Goal: Task Accomplishment & Management: Manage account settings

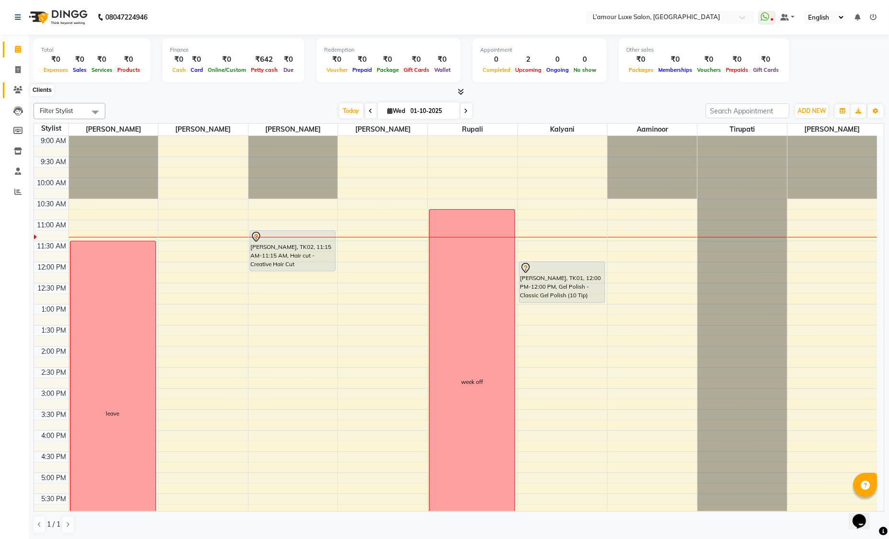
click at [21, 85] on span at bounding box center [18, 90] width 17 height 11
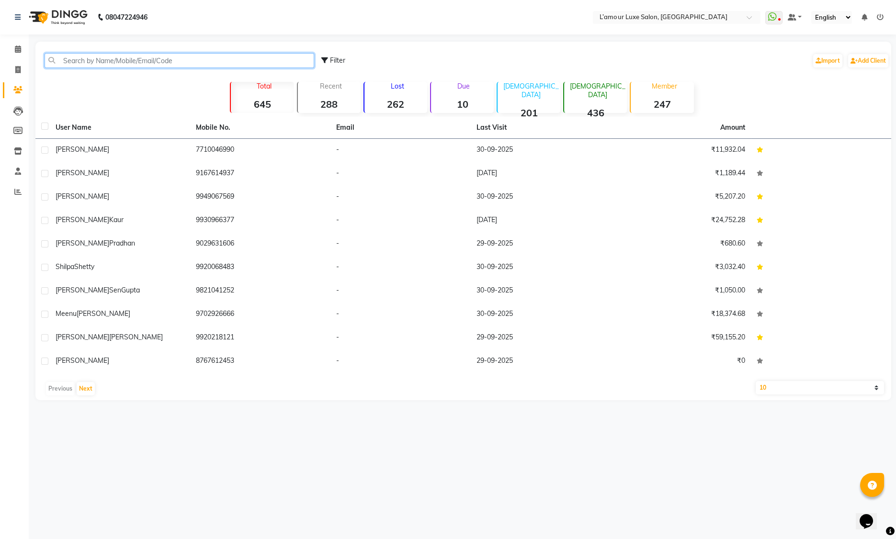
click at [137, 64] on input "text" at bounding box center [179, 60] width 269 height 15
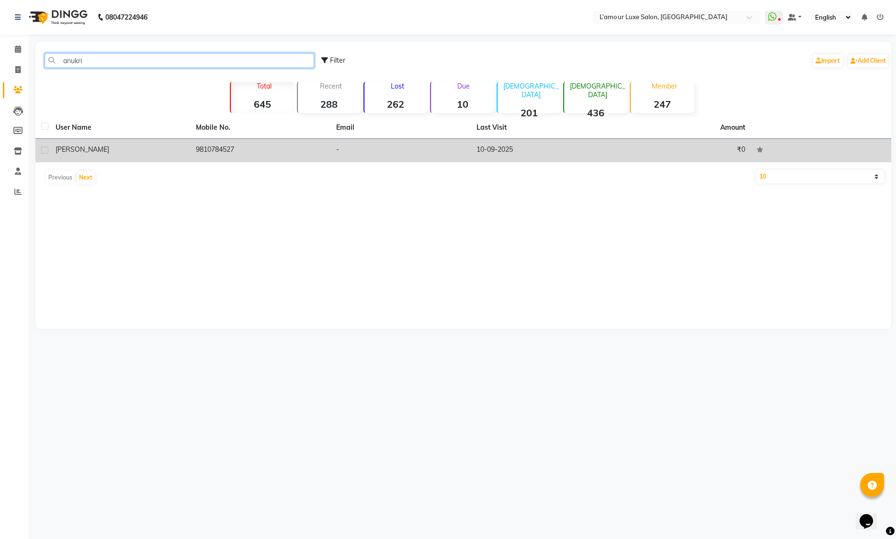
type input "anukri"
click at [329, 158] on td "9810784527" at bounding box center [260, 150] width 140 height 23
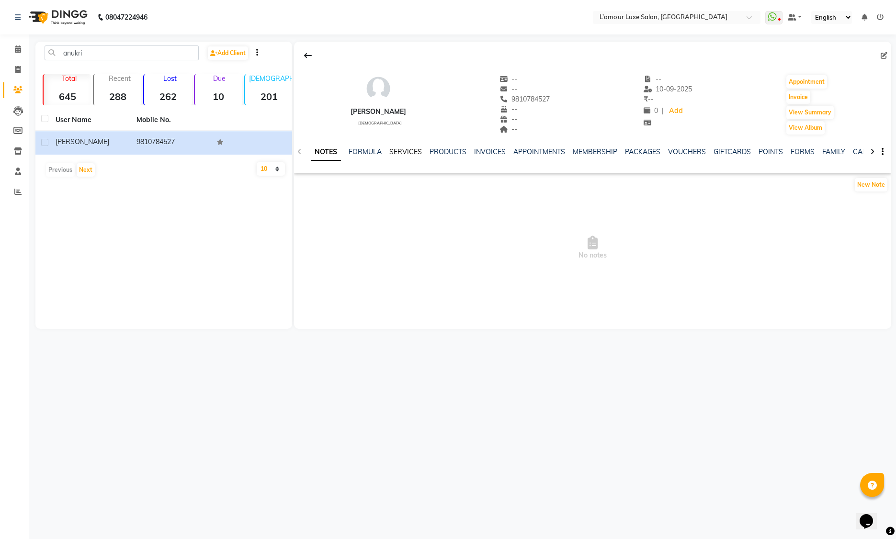
click at [403, 148] on link "SERVICES" at bounding box center [405, 151] width 33 height 9
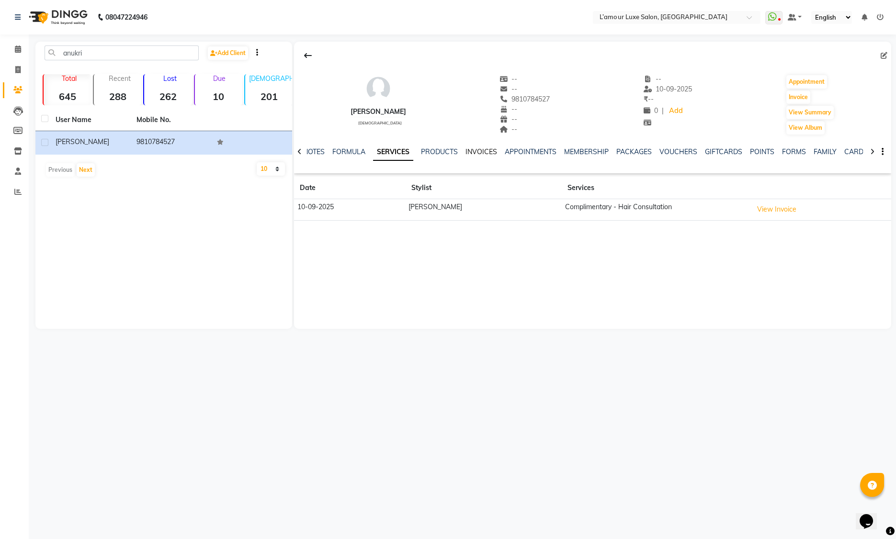
click at [486, 151] on link "INVOICES" at bounding box center [481, 151] width 32 height 9
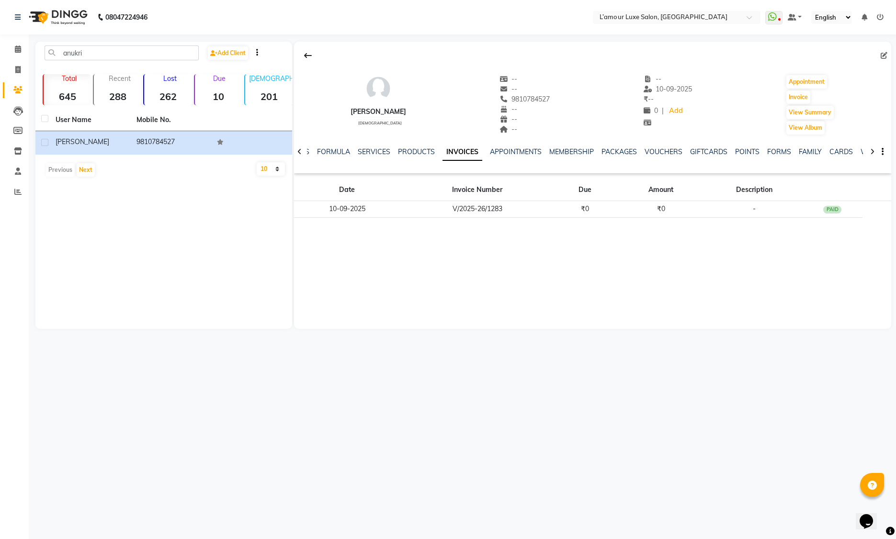
click at [742, 100] on div "Anukriti female -- -- 9810784527 -- -- -- -- 10-09-2025 ₹ -- 0 | Add Appointmen…" at bounding box center [592, 100] width 597 height 71
click at [22, 49] on span at bounding box center [18, 49] width 17 height 11
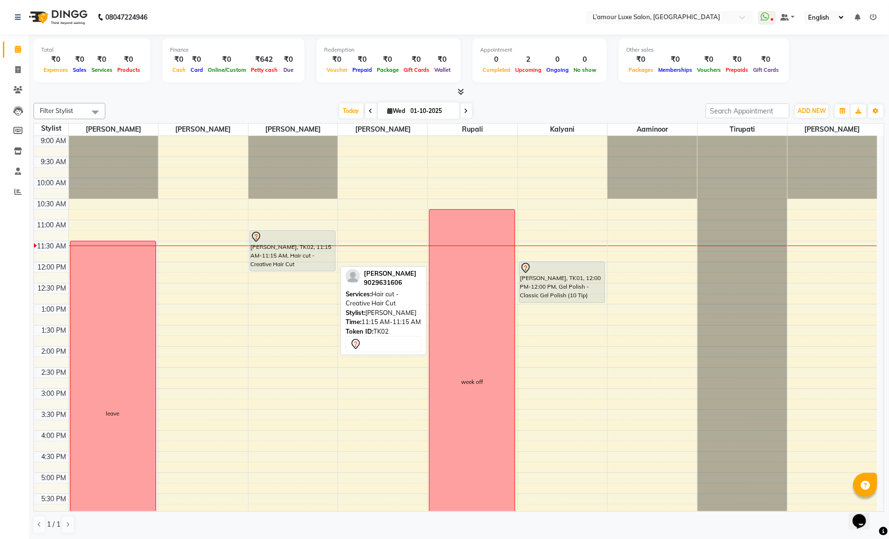
click at [292, 237] on div at bounding box center [292, 236] width 84 height 11
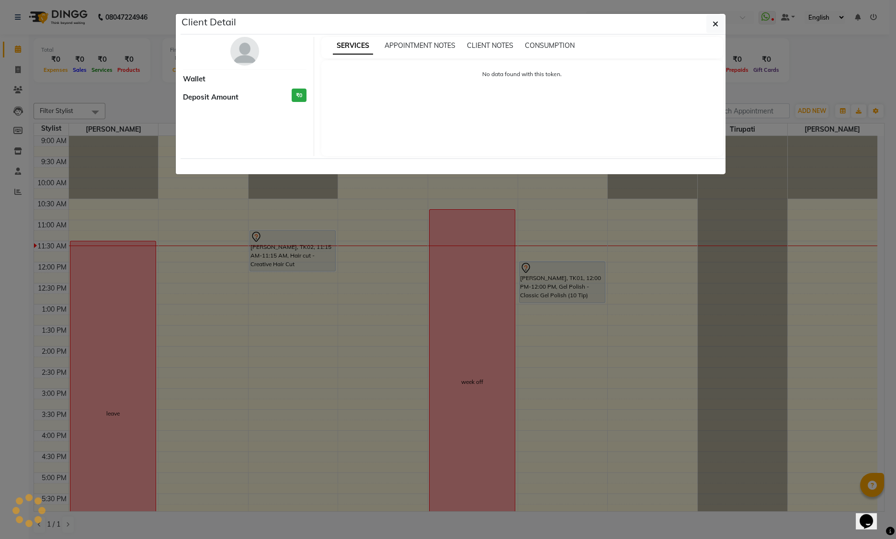
select select "7"
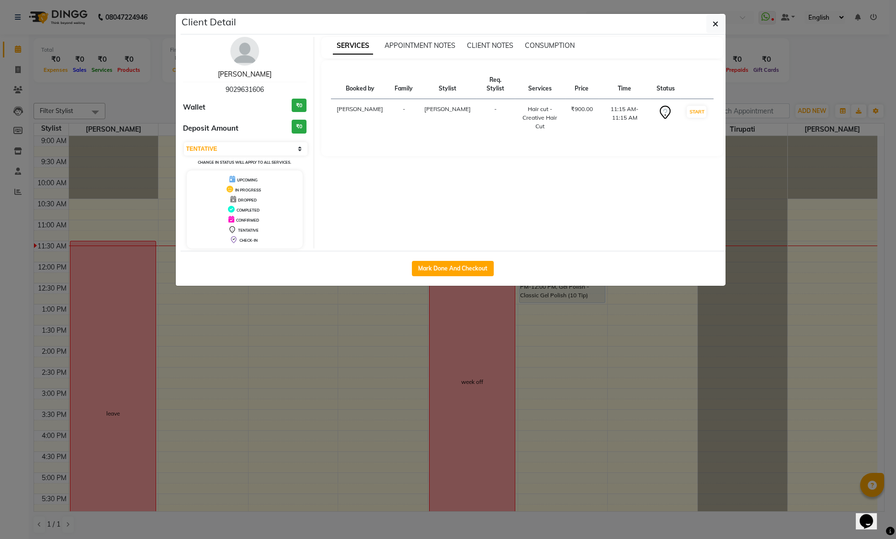
click at [252, 76] on link "[PERSON_NAME]" at bounding box center [245, 74] width 54 height 9
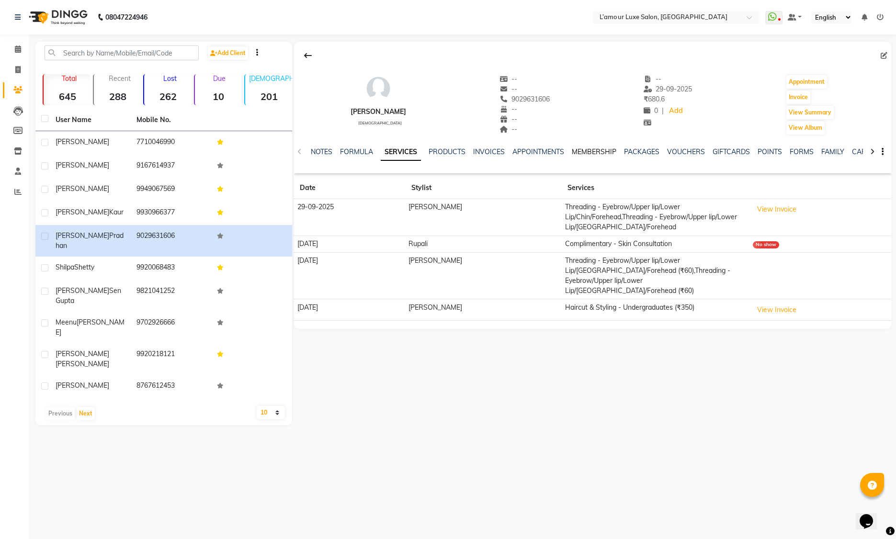
click at [603, 152] on link "MEMBERSHIP" at bounding box center [593, 151] width 45 height 9
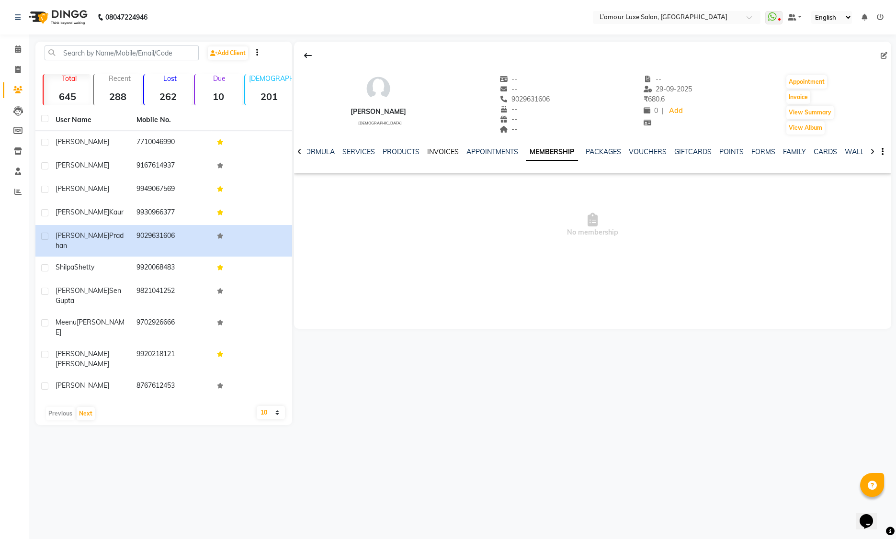
click at [437, 152] on link "INVOICES" at bounding box center [443, 151] width 32 height 9
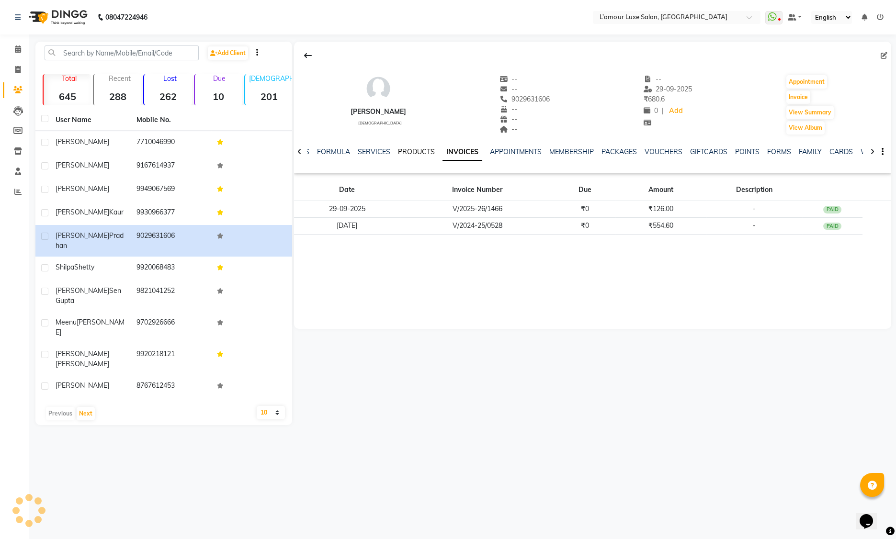
click at [421, 149] on link "PRODUCTS" at bounding box center [416, 151] width 37 height 9
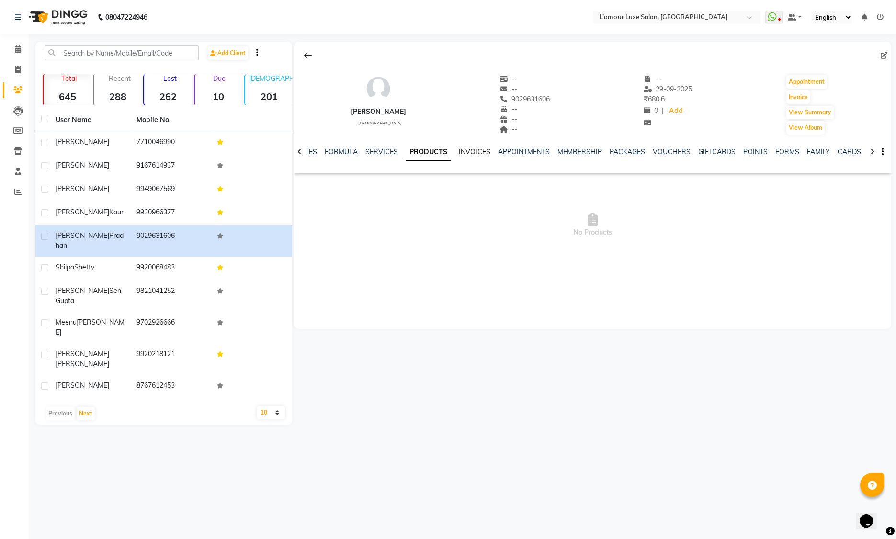
click at [467, 156] on div "INVOICES" at bounding box center [475, 152] width 32 height 10
click at [465, 149] on link "INVOICES" at bounding box center [475, 151] width 32 height 9
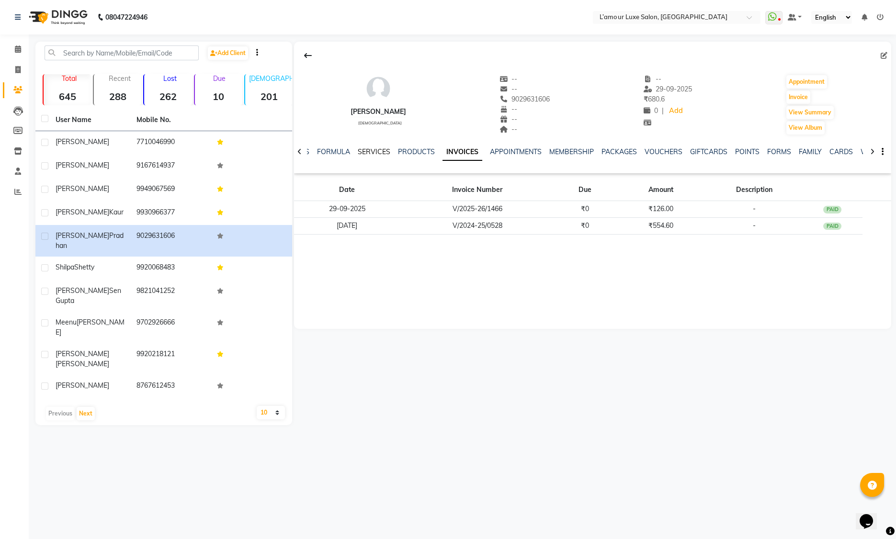
click at [370, 152] on link "SERVICES" at bounding box center [374, 151] width 33 height 9
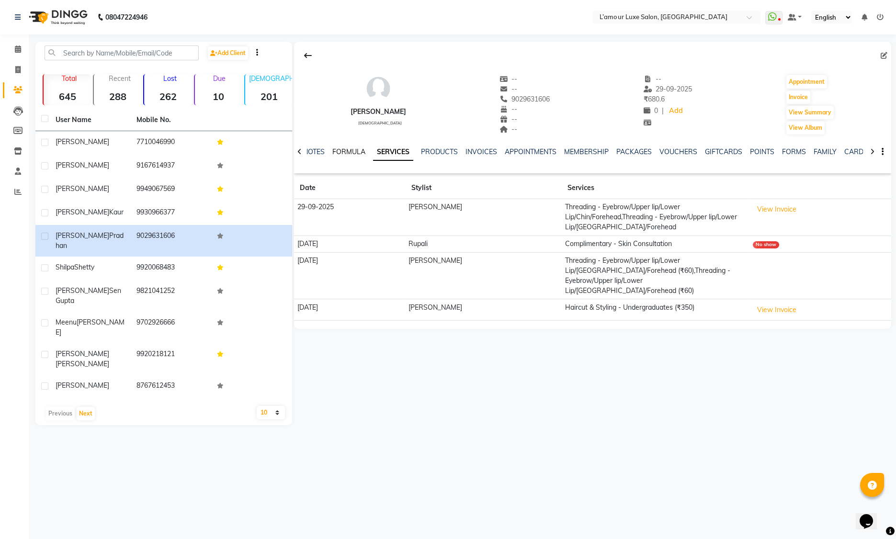
click at [348, 150] on link "FORMULA" at bounding box center [348, 151] width 33 height 9
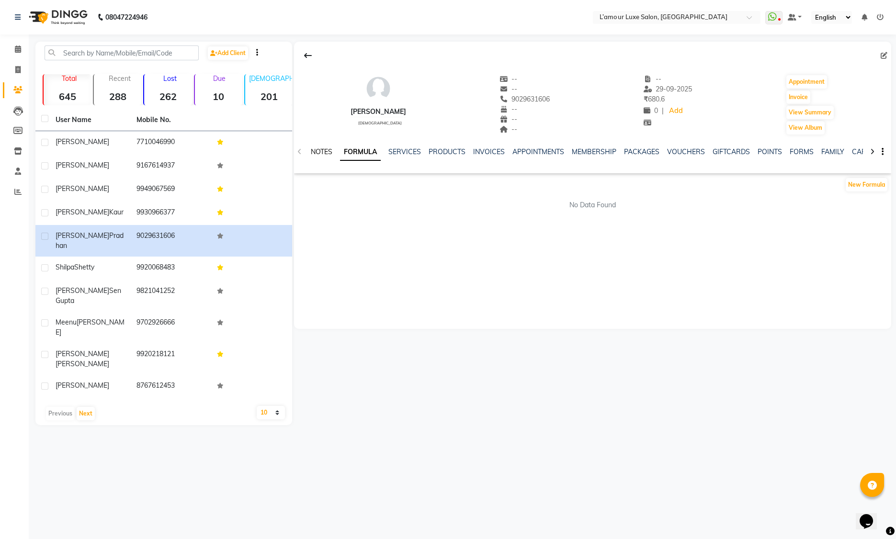
click at [329, 152] on link "NOTES" at bounding box center [322, 151] width 22 height 9
click at [409, 153] on link "SERVICES" at bounding box center [405, 151] width 33 height 9
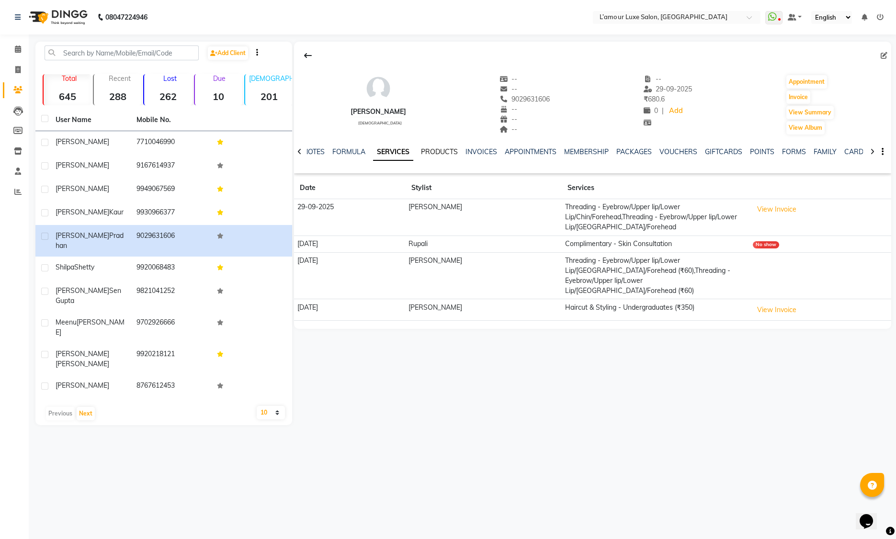
click at [441, 150] on link "PRODUCTS" at bounding box center [439, 151] width 37 height 9
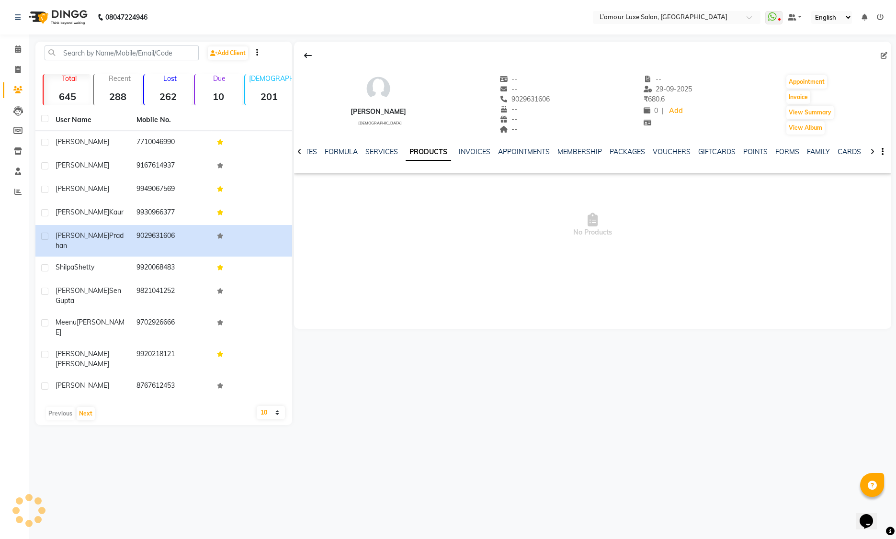
click at [302, 57] on button at bounding box center [308, 55] width 20 height 18
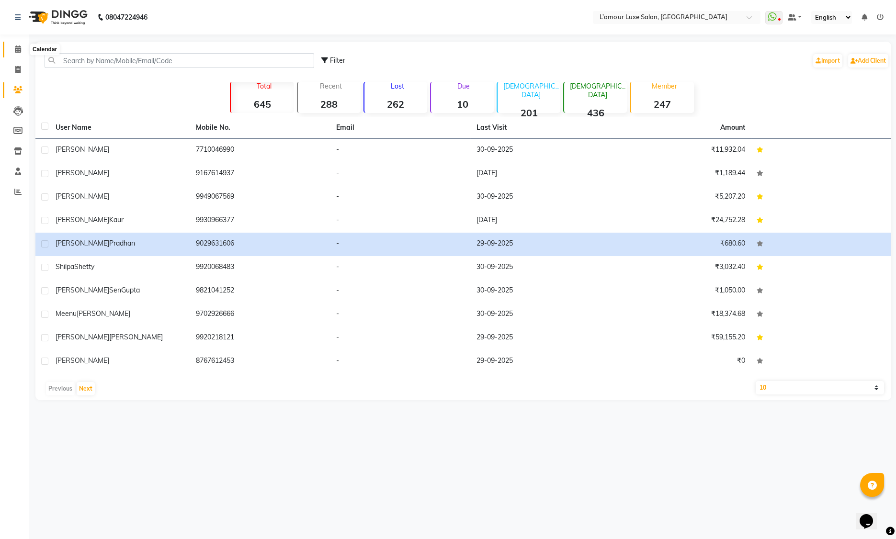
click at [19, 47] on icon at bounding box center [18, 48] width 6 height 7
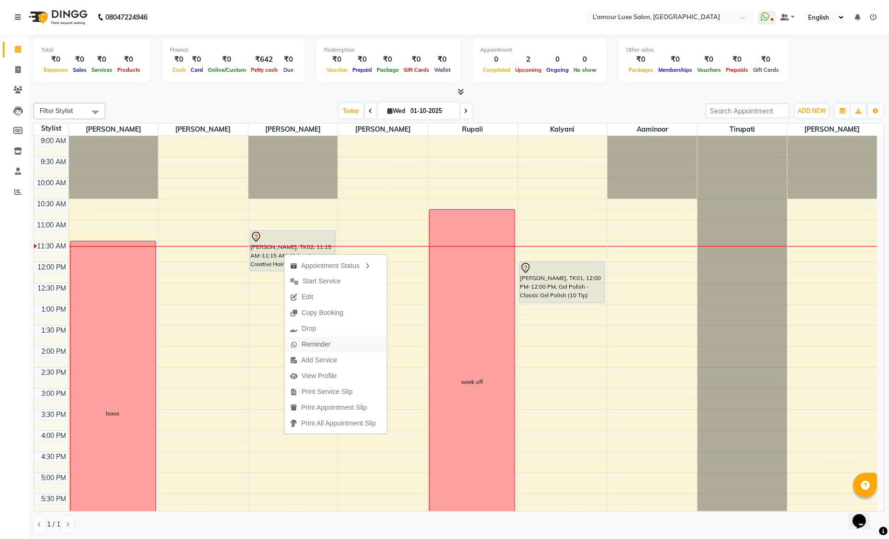
click at [343, 338] on button "Reminder" at bounding box center [335, 344] width 102 height 16
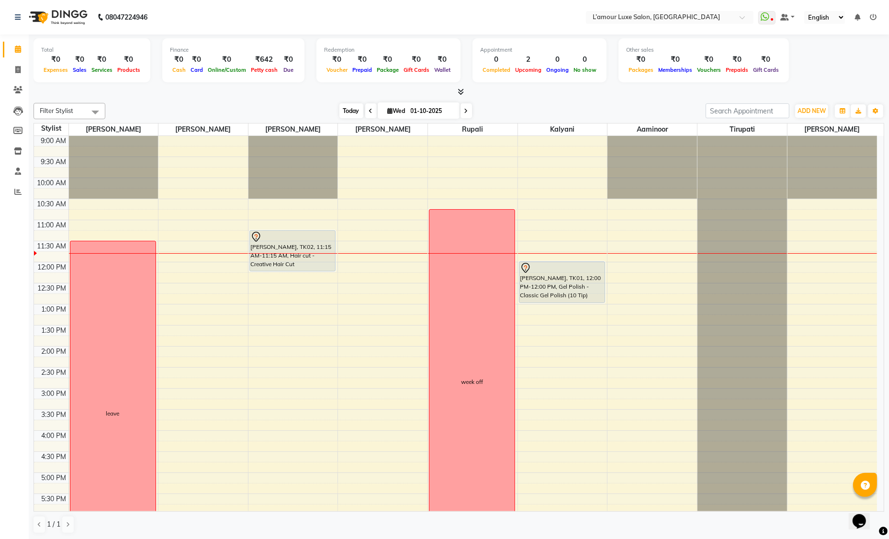
click at [344, 110] on span "Today" at bounding box center [351, 110] width 24 height 15
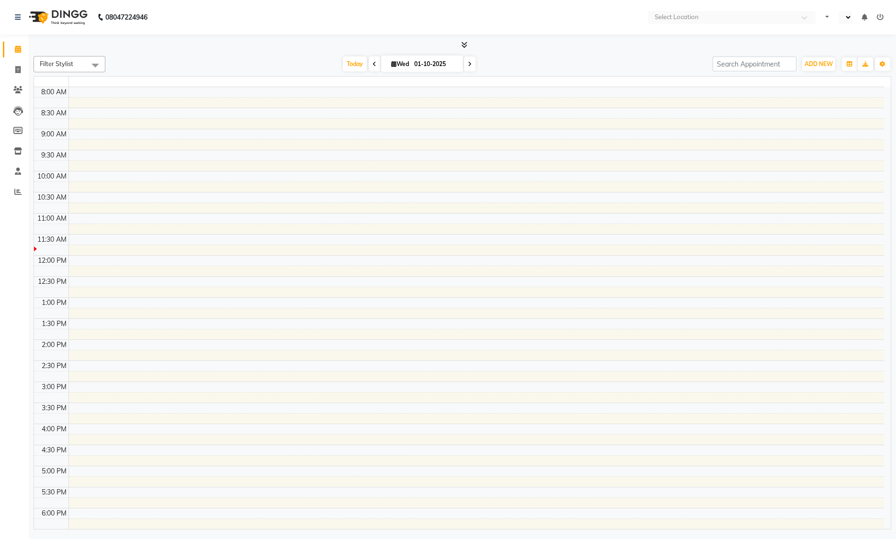
select select "en"
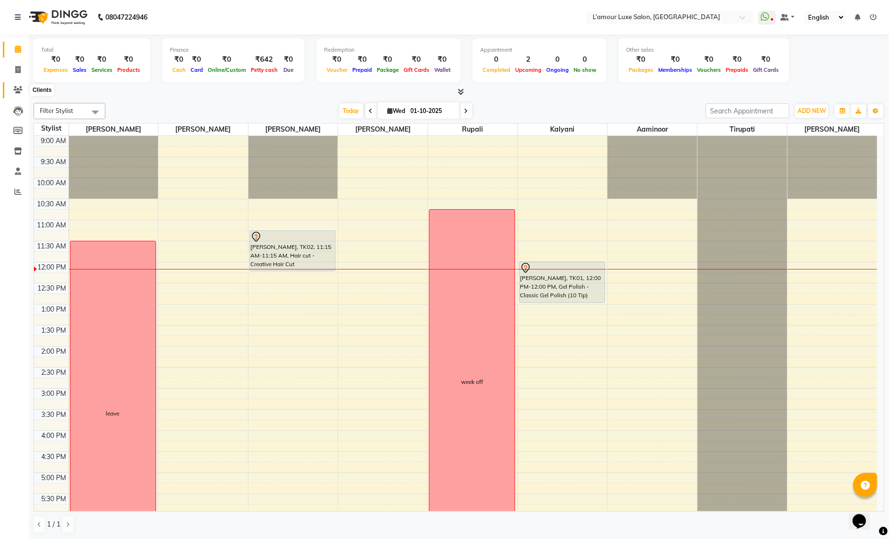
click at [7, 87] on link "Clients" at bounding box center [14, 90] width 23 height 16
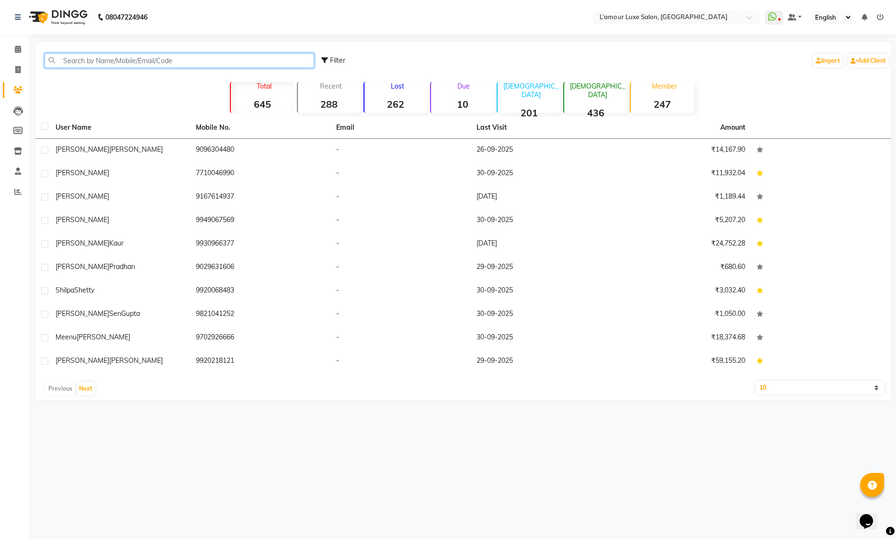
click at [122, 56] on input "text" at bounding box center [179, 60] width 269 height 15
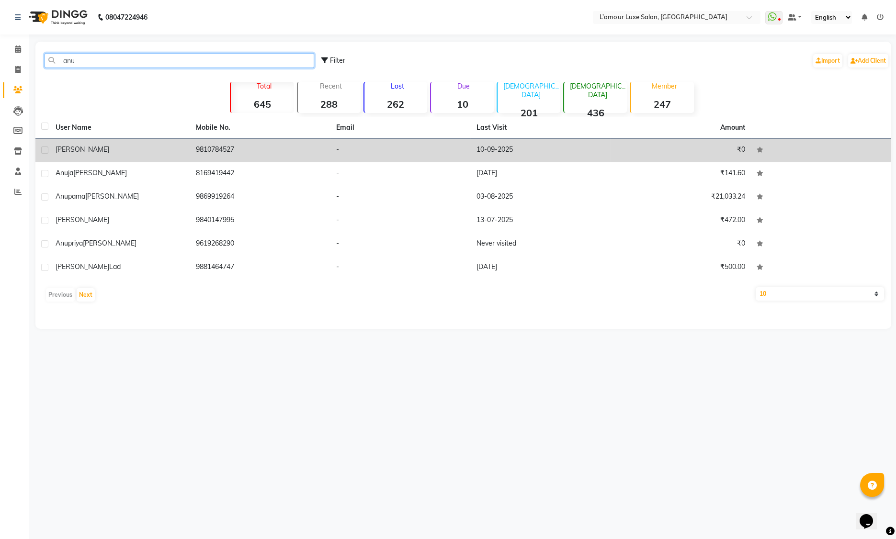
type input "anu"
click at [143, 142] on td "[PERSON_NAME]" at bounding box center [120, 150] width 140 height 23
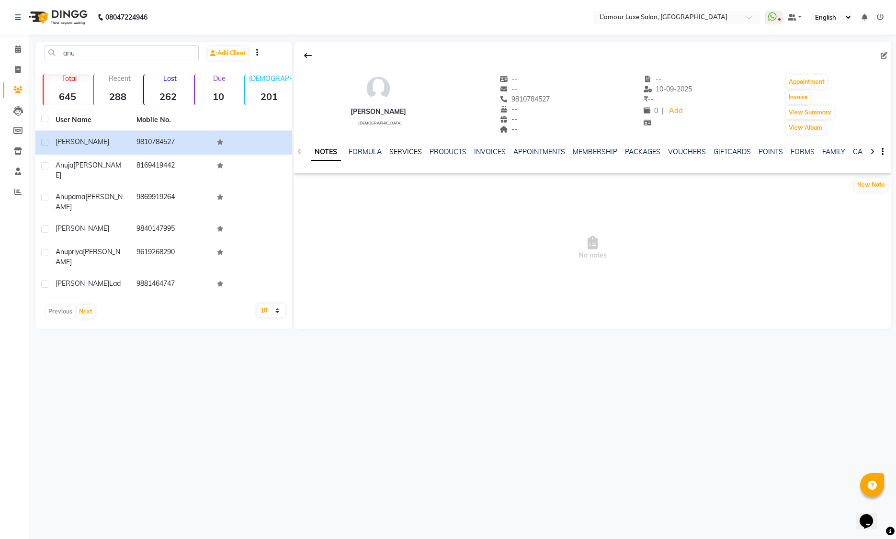
click at [407, 153] on link "SERVICES" at bounding box center [405, 151] width 33 height 9
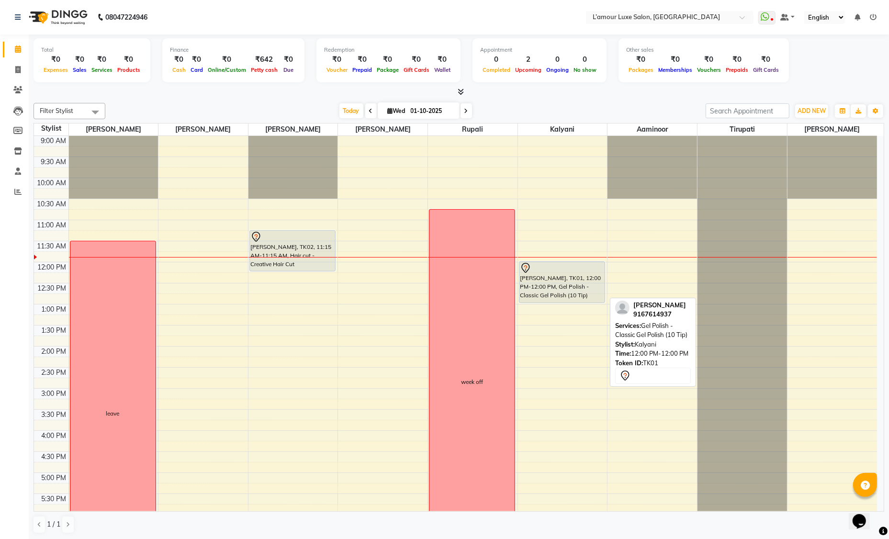
click at [574, 277] on div "[PERSON_NAME], TK01, 12:00 PM-12:00 PM, Gel Polish - Classic Gel Polish (10 Tip)" at bounding box center [561, 282] width 85 height 41
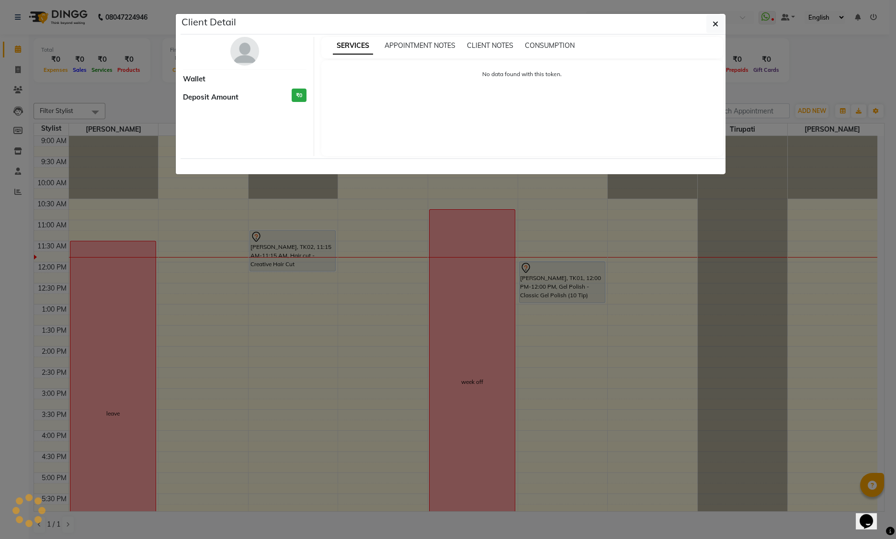
select select "7"
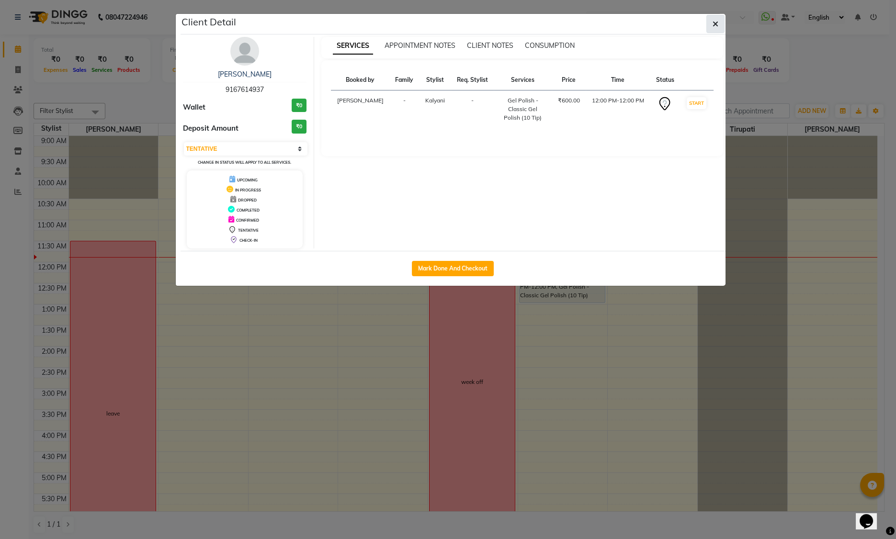
click at [718, 25] on button "button" at bounding box center [715, 24] width 18 height 18
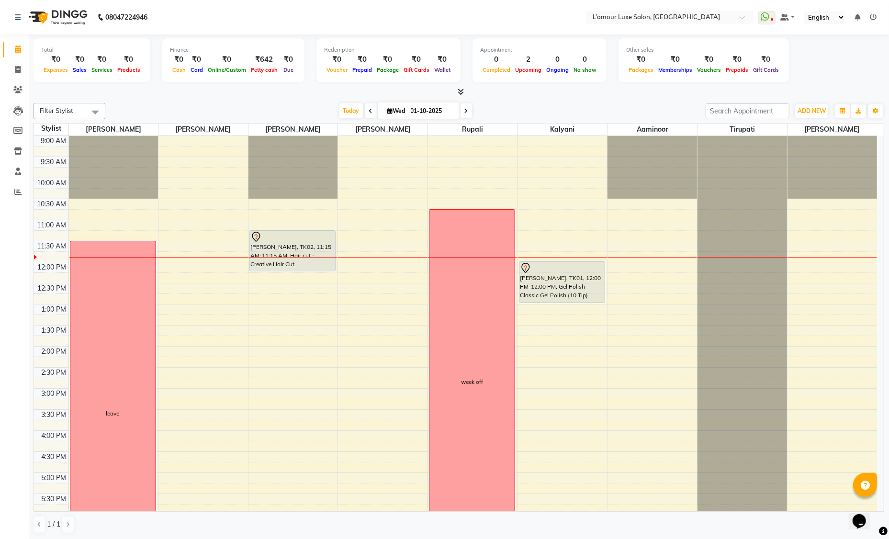
click at [359, 264] on div "9:00 AM 9:30 AM 10:00 AM 10:30 AM 11:00 AM 11:30 AM 12:00 PM 12:30 PM 1:00 PM 1…" at bounding box center [455, 409] width 843 height 547
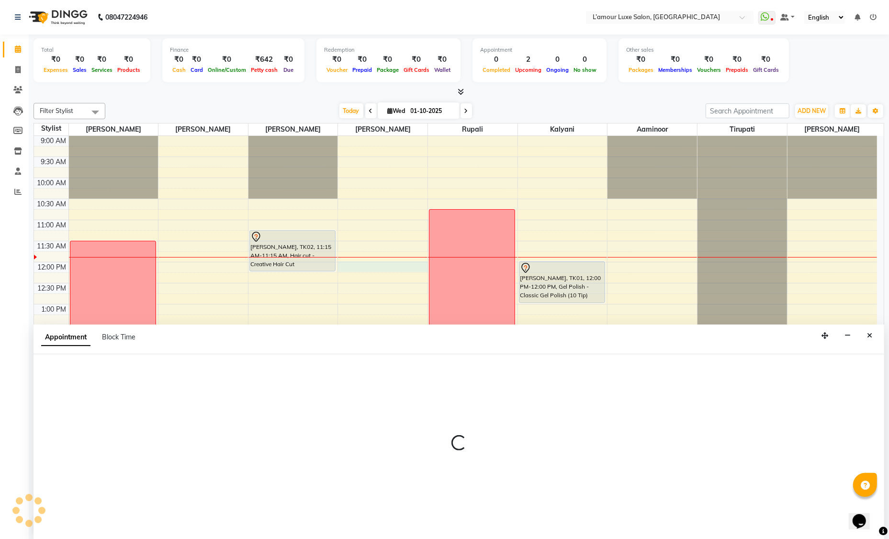
select select "62894"
select select "tentative"
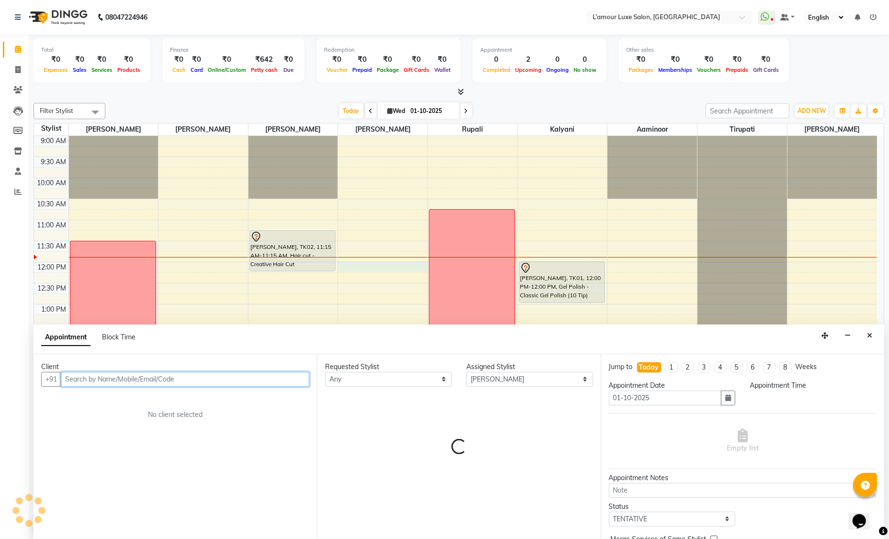
select select "720"
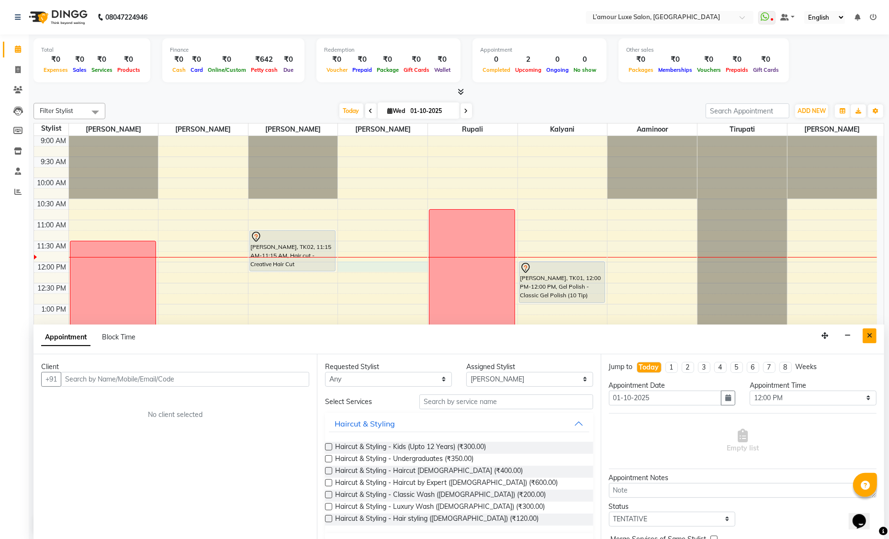
click at [870, 333] on icon "Close" at bounding box center [869, 335] width 5 height 7
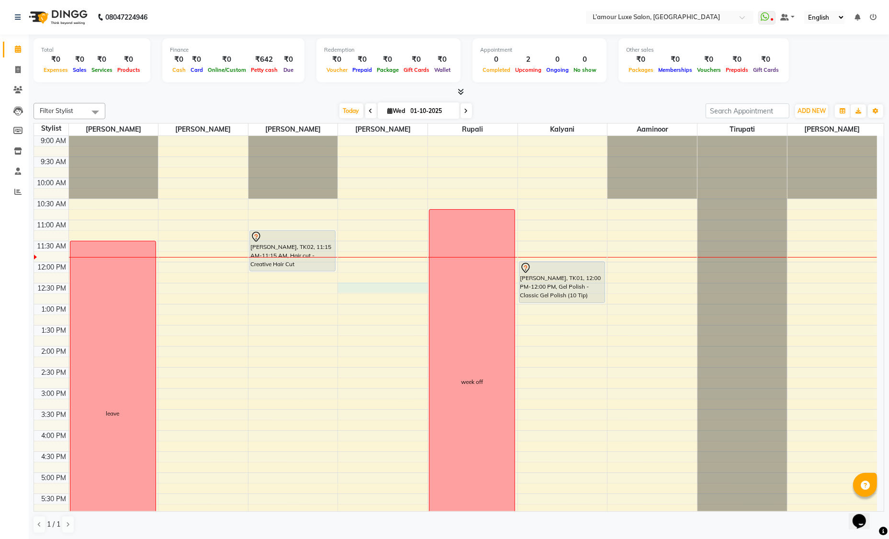
click at [357, 285] on div "9:00 AM 9:30 AM 10:00 AM 10:30 AM 11:00 AM 11:30 AM 12:00 PM 12:30 PM 1:00 PM 1…" at bounding box center [455, 409] width 843 height 547
select select "62894"
select select "750"
select select "tentative"
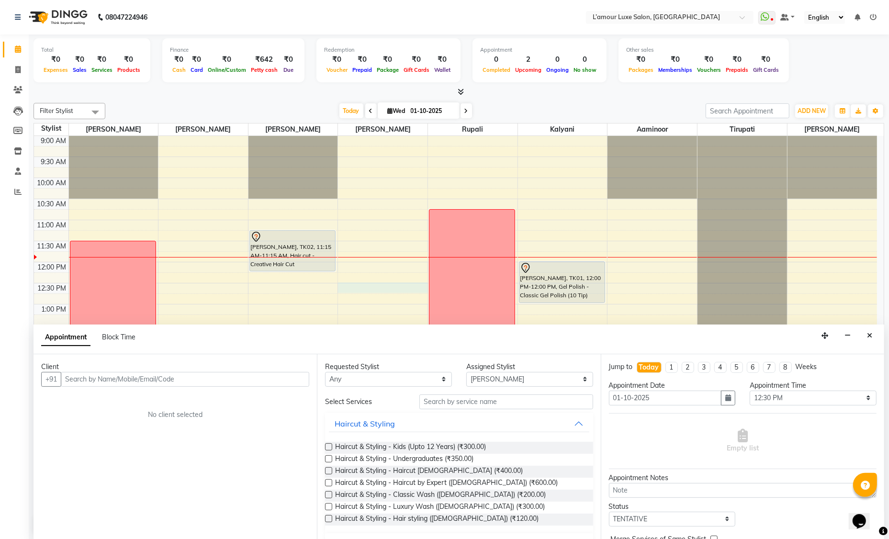
click at [208, 377] on input "text" at bounding box center [185, 379] width 248 height 15
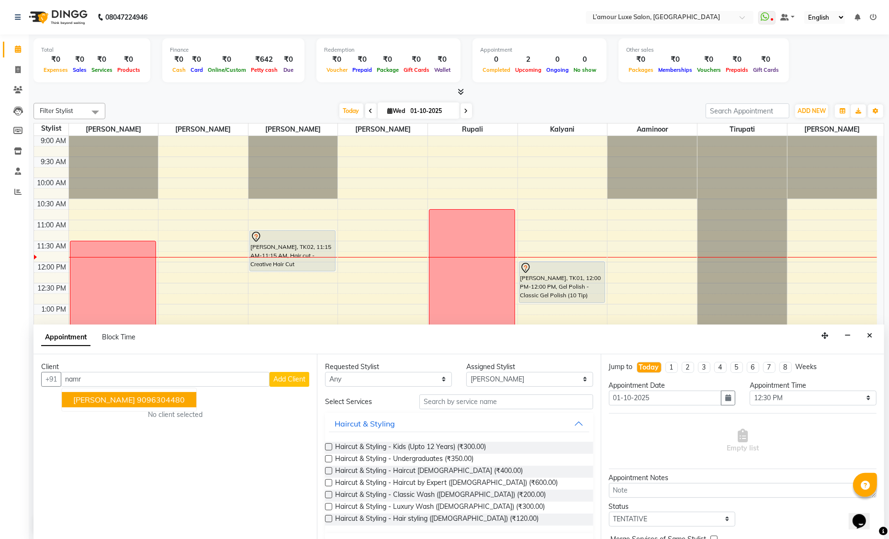
click at [140, 399] on ngb-highlight "9096304480" at bounding box center [161, 400] width 48 height 10
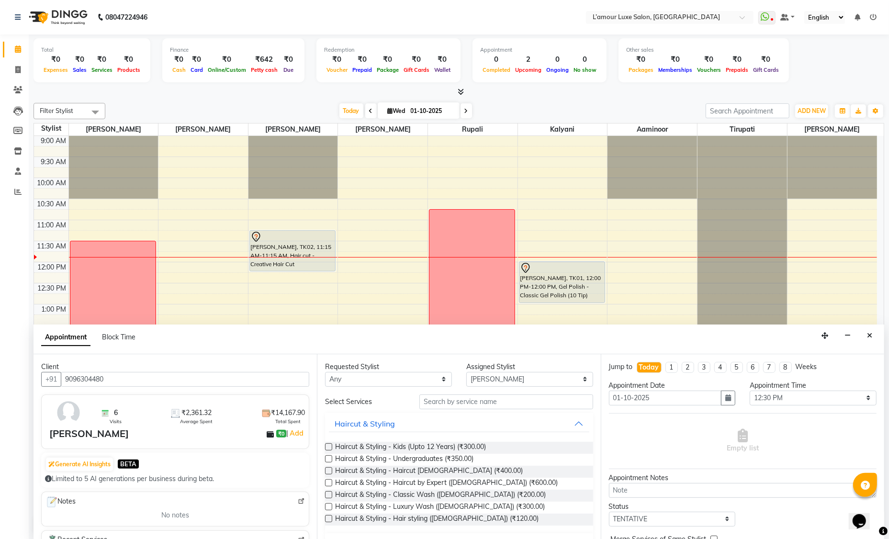
type input "9096304480"
click at [490, 403] on input "text" at bounding box center [506, 401] width 174 height 15
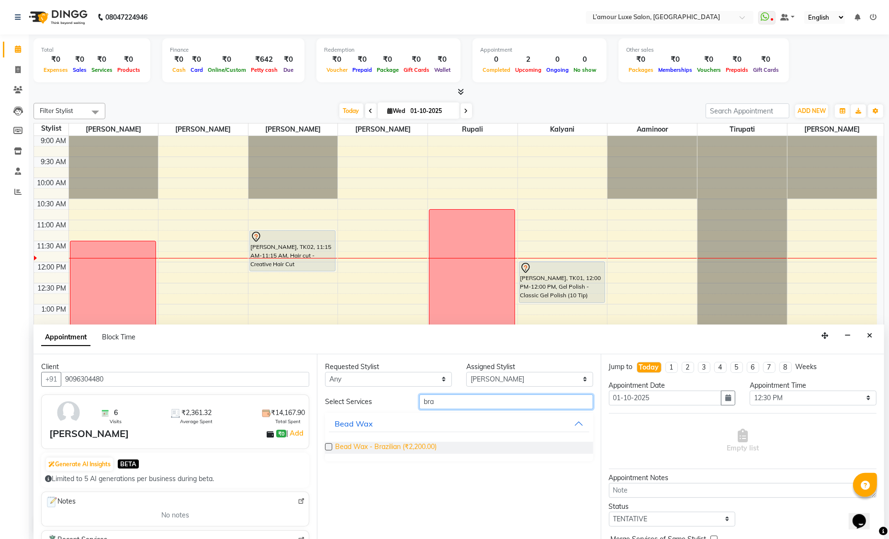
type input "bra"
click at [427, 448] on span "Bead Wax - Brazilian (₹2,200.00)" at bounding box center [385, 448] width 101 height 12
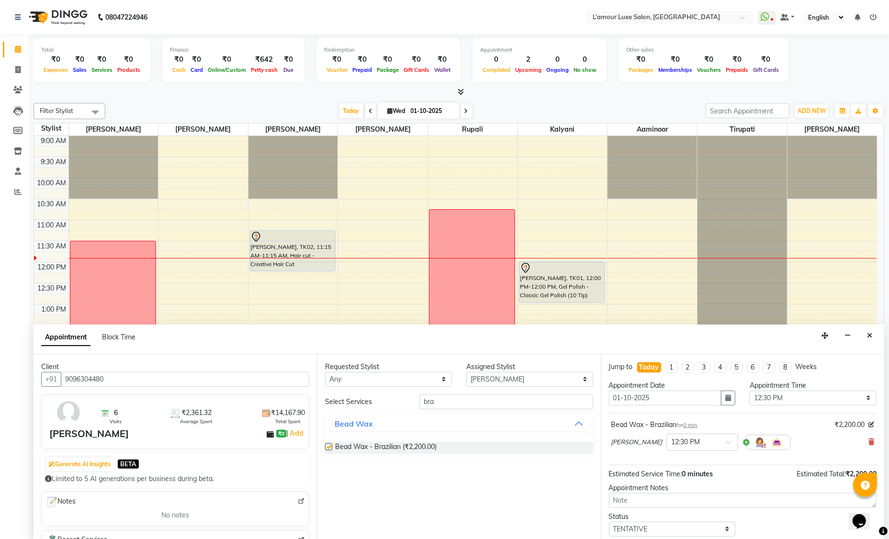
checkbox input "false"
click at [442, 402] on input "bra" at bounding box center [506, 401] width 174 height 15
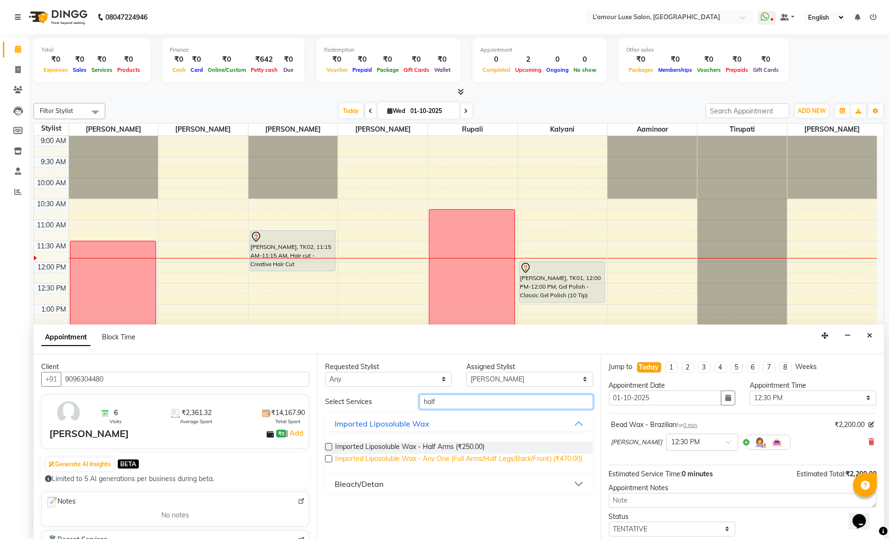
type input "half"
click at [457, 459] on span "Imported Liposoluble Wax - Any One (Full Arms/Half Legs/Back/Front) (₹470.00)" at bounding box center [458, 460] width 247 height 12
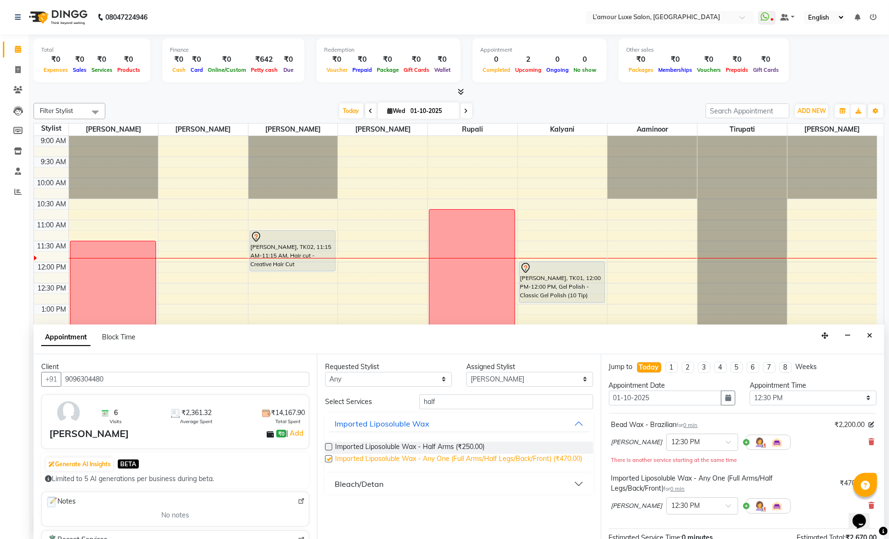
checkbox input "false"
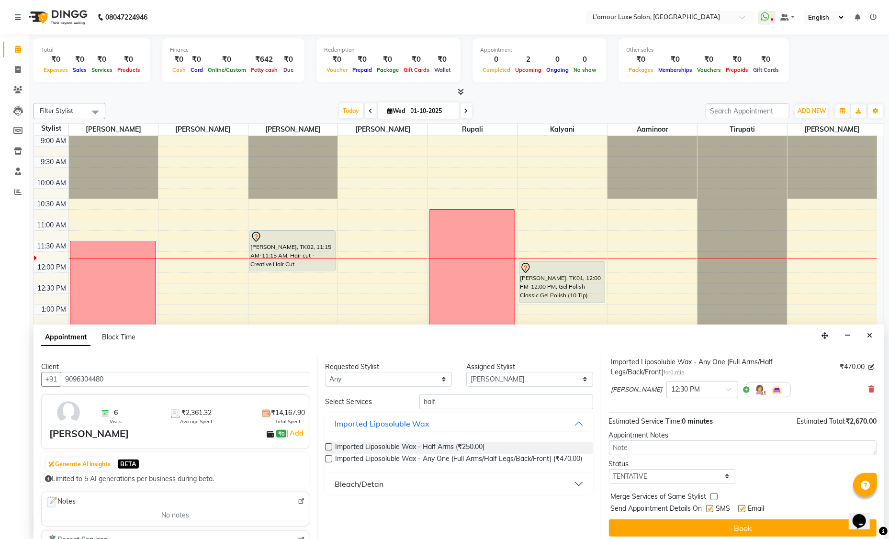
scroll to position [120, 0]
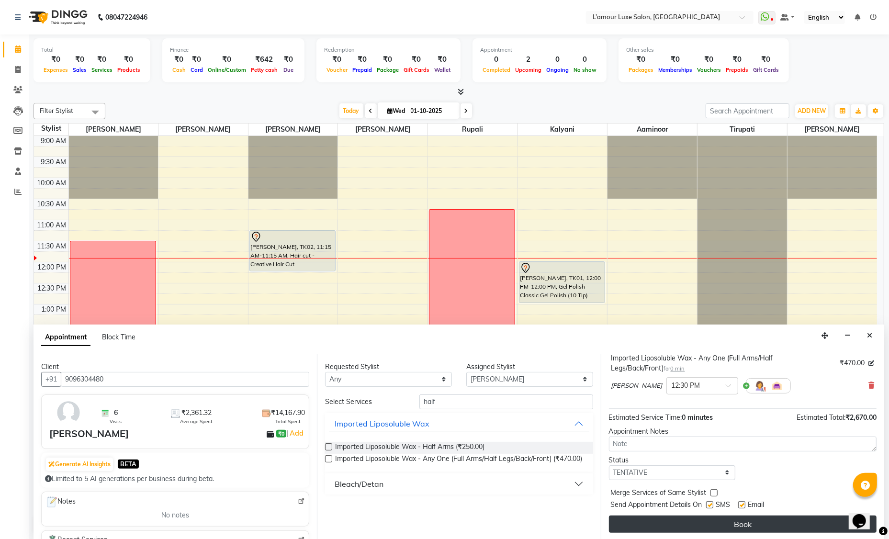
click at [731, 526] on button "Book" at bounding box center [743, 523] width 268 height 17
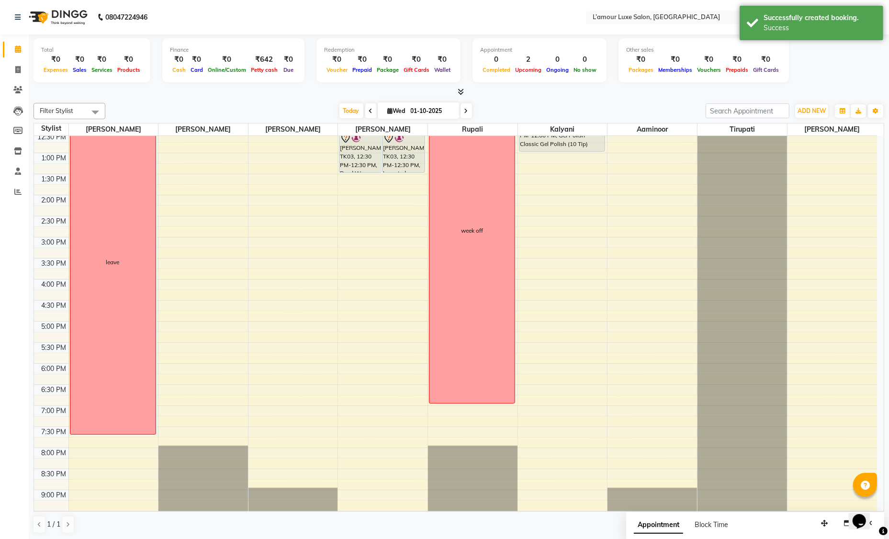
scroll to position [0, 0]
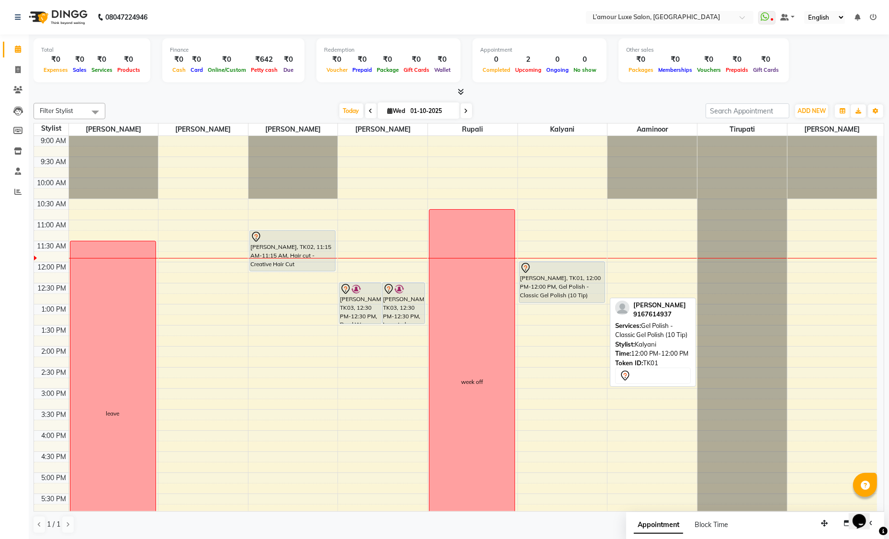
click at [559, 291] on div "[PERSON_NAME], TK01, 12:00 PM-12:00 PM, Gel Polish - Classic Gel Polish (10 Tip)" at bounding box center [561, 282] width 85 height 41
select select "7"
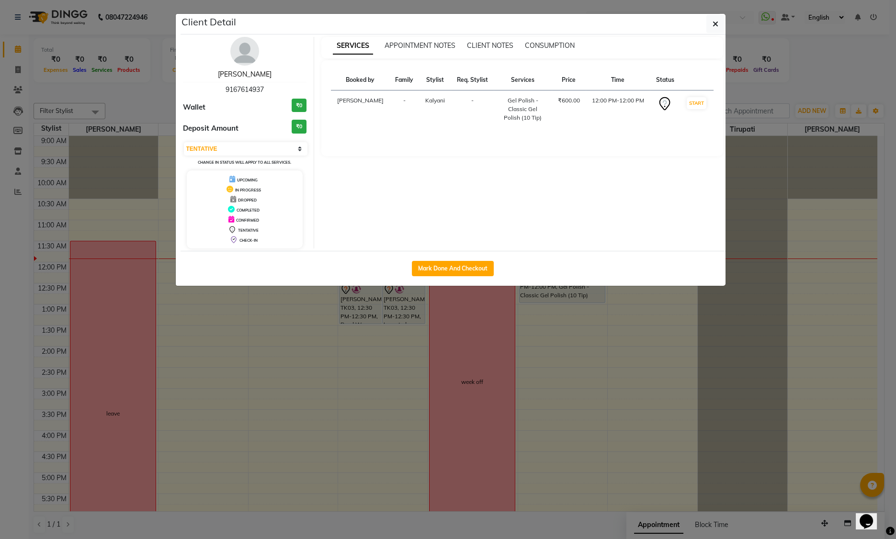
click at [246, 73] on link "Rajpreet" at bounding box center [245, 74] width 54 height 9
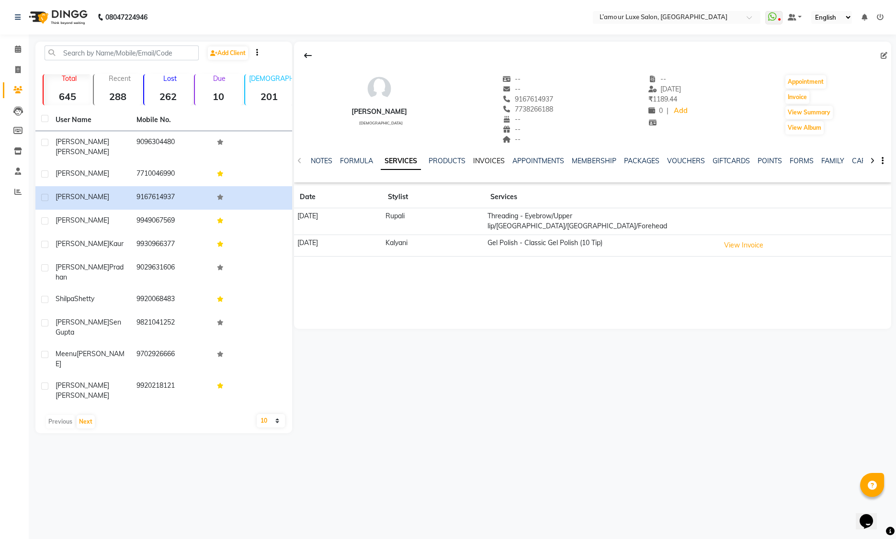
click at [486, 160] on link "INVOICES" at bounding box center [489, 161] width 32 height 9
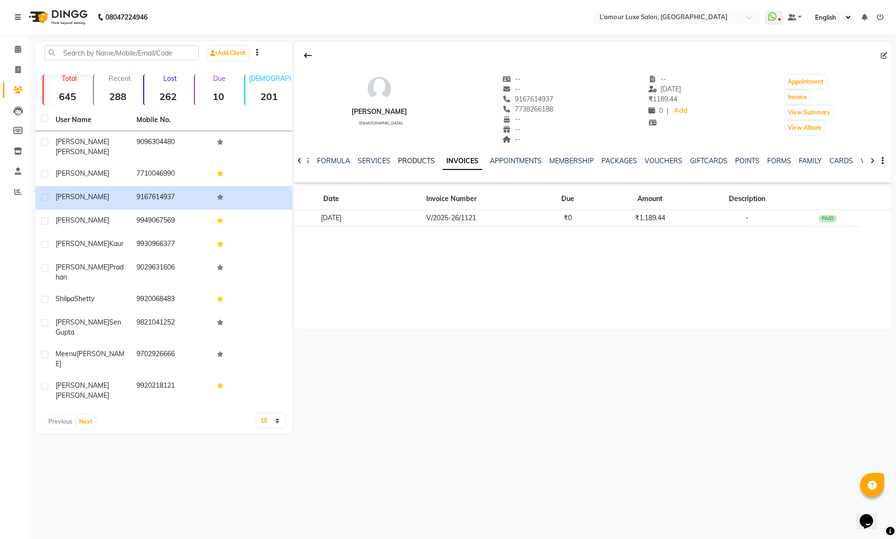
click at [409, 157] on link "PRODUCTS" at bounding box center [416, 161] width 37 height 9
click at [384, 161] on link "SERVICES" at bounding box center [381, 161] width 33 height 9
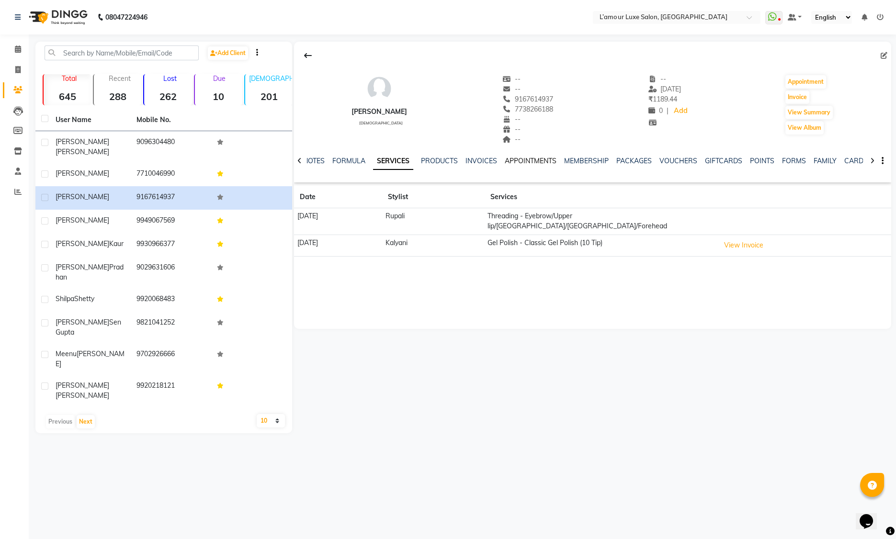
click at [528, 160] on link "APPOINTMENTS" at bounding box center [530, 161] width 52 height 9
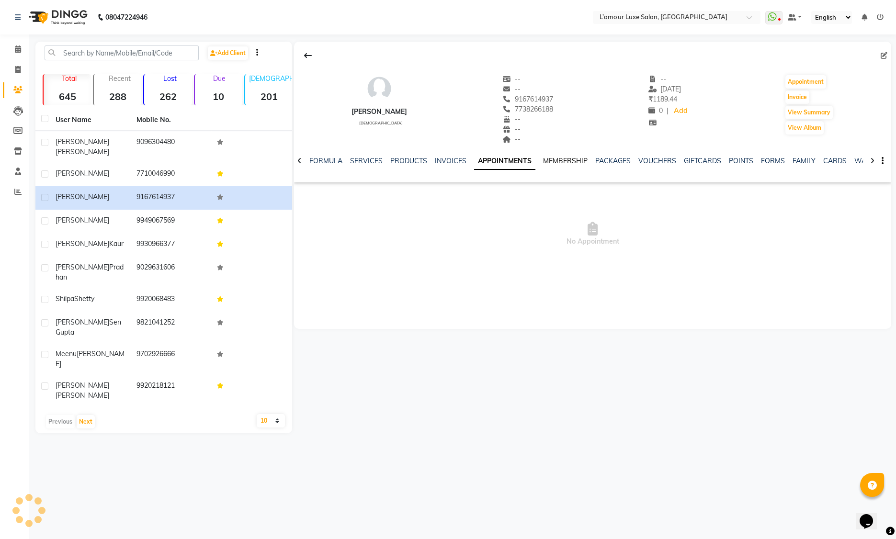
click at [572, 161] on link "MEMBERSHIP" at bounding box center [565, 161] width 45 height 9
click at [585, 161] on link "PACKAGES" at bounding box center [602, 161] width 35 height 9
click at [624, 163] on link "VOUCHERS" at bounding box center [640, 161] width 38 height 9
click at [571, 151] on div "NOTES FORMULA SERVICES PRODUCTS INVOICES APPOINTMENTS MEMBERSHIP PACKAGES VOUCH…" at bounding box center [592, 161] width 597 height 33
click at [574, 157] on link "PACKAGES" at bounding box center [579, 161] width 35 height 9
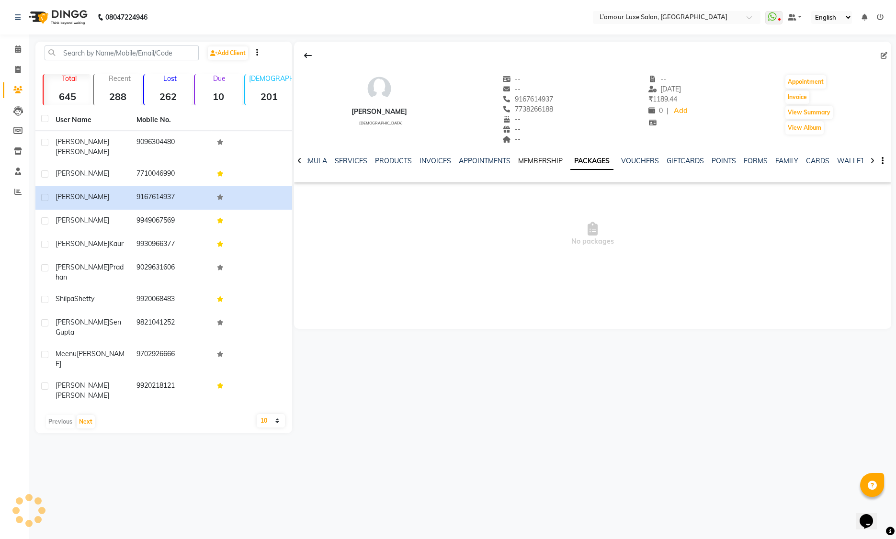
click at [538, 158] on link "MEMBERSHIP" at bounding box center [540, 161] width 45 height 9
click at [488, 160] on link "APPOINTMENTS" at bounding box center [492, 161] width 52 height 9
click at [444, 159] on link "INVOICES" at bounding box center [451, 161] width 32 height 9
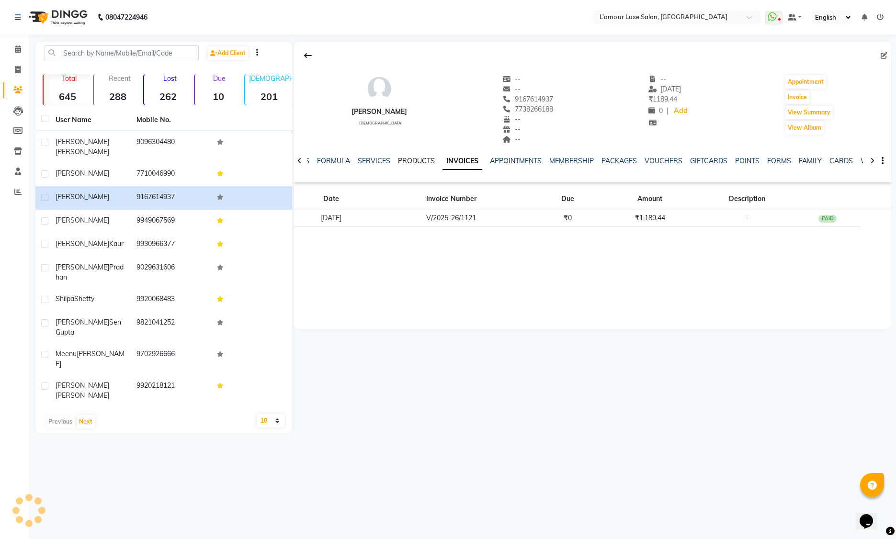
click at [415, 160] on link "PRODUCTS" at bounding box center [416, 161] width 37 height 9
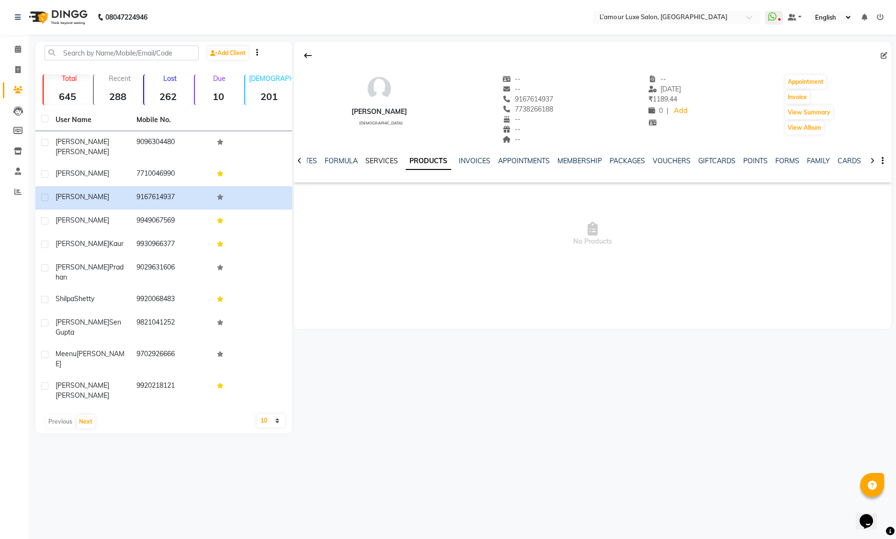
click at [378, 162] on link "SERVICES" at bounding box center [381, 161] width 33 height 9
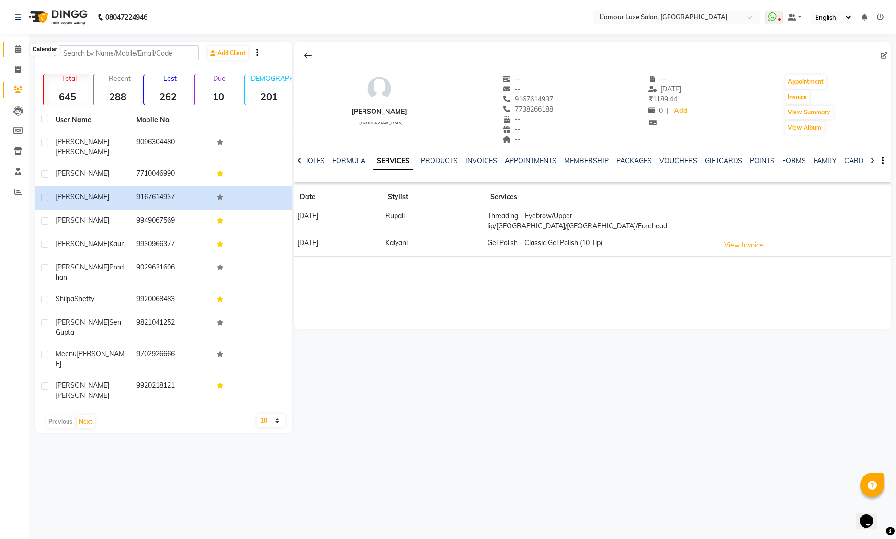
click at [19, 51] on icon at bounding box center [18, 48] width 6 height 7
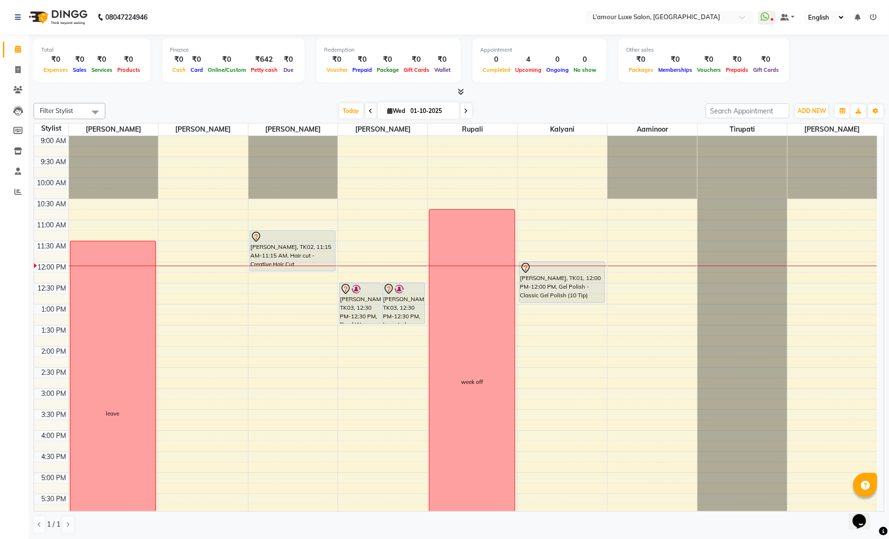
click at [366, 113] on span at bounding box center [370, 110] width 11 height 15
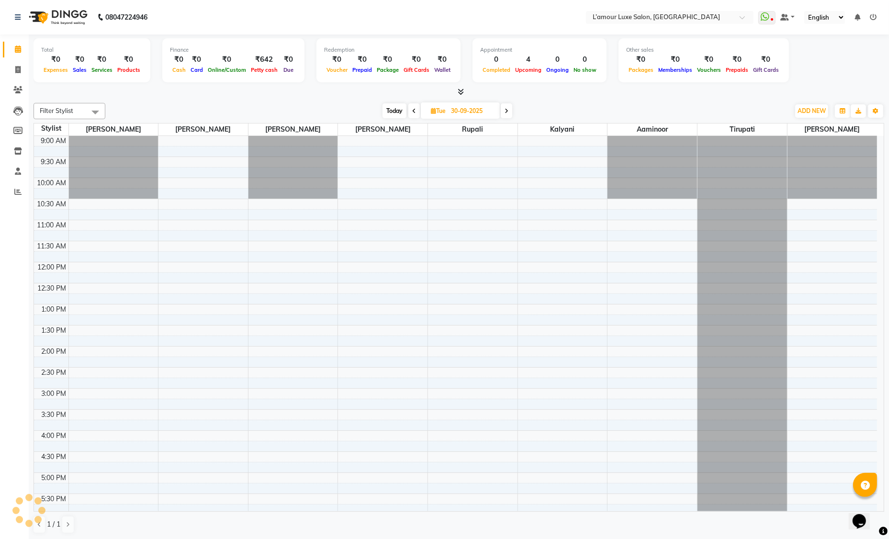
scroll to position [126, 0]
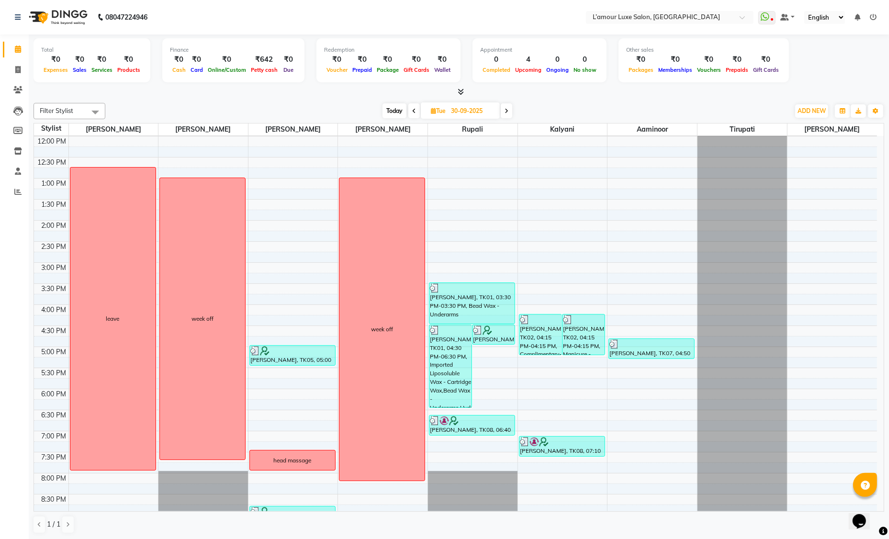
click at [415, 107] on span at bounding box center [413, 110] width 11 height 15
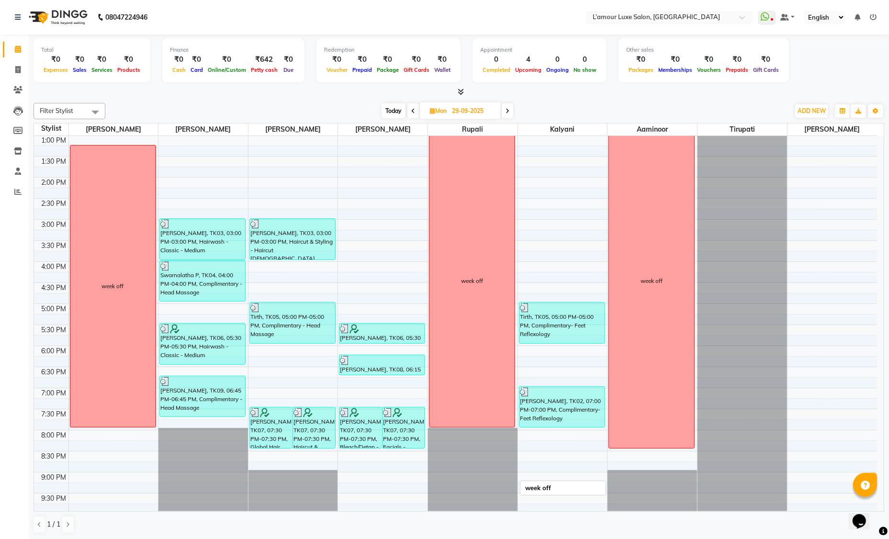
scroll to position [169, 0]
click at [387, 108] on span "Today" at bounding box center [393, 110] width 24 height 15
type input "01-10-2025"
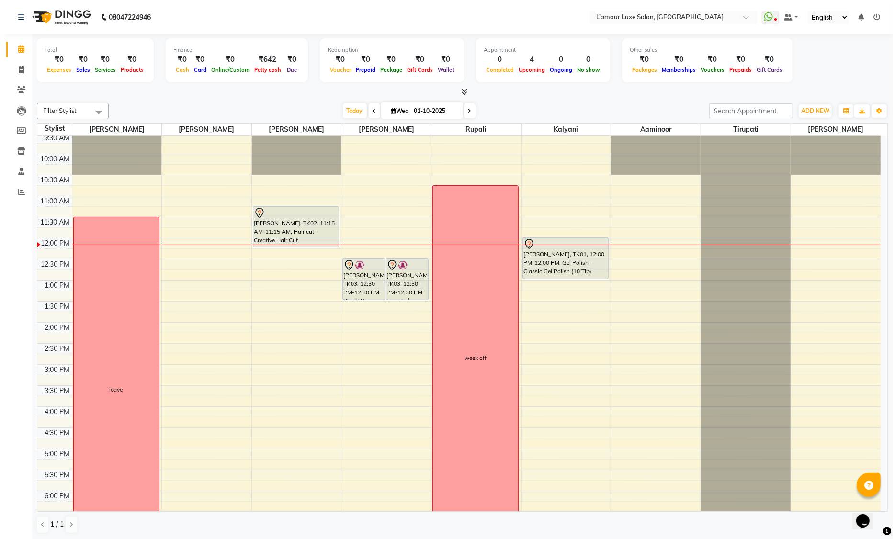
scroll to position [0, 0]
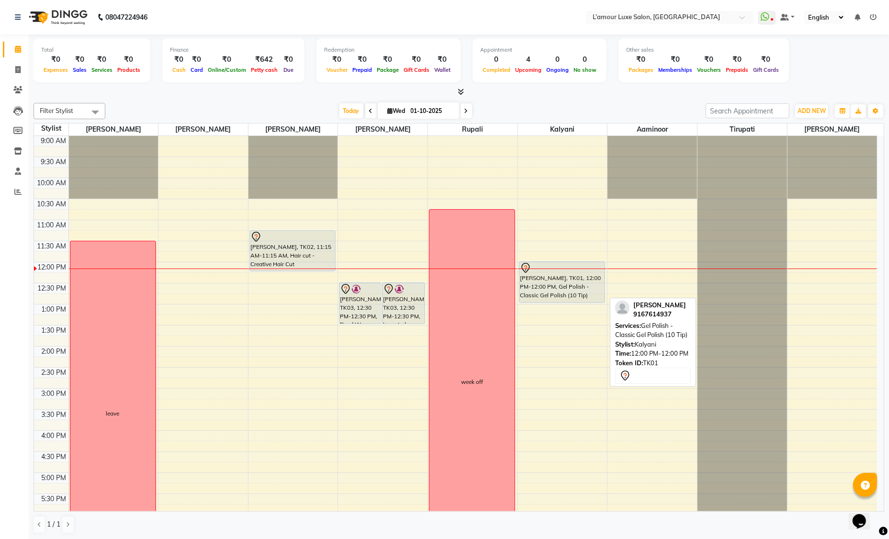
click at [576, 287] on div "[PERSON_NAME], TK01, 12:00 PM-12:00 PM, Gel Polish - Classic Gel Polish (10 Tip)" at bounding box center [561, 282] width 85 height 41
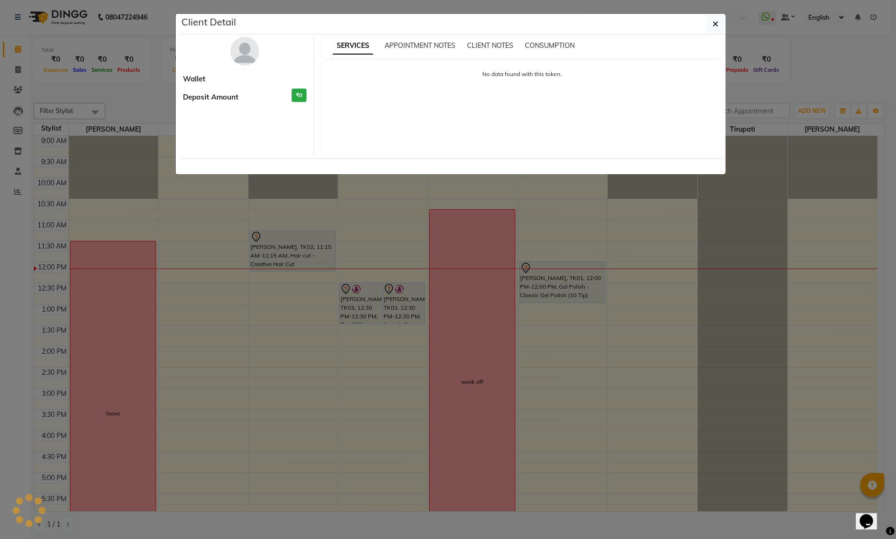
select select "7"
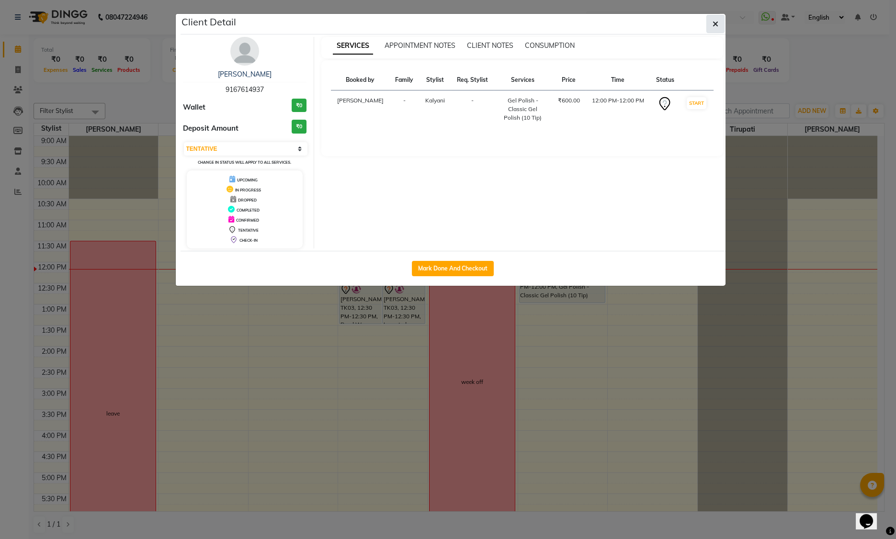
click at [715, 23] on icon "button" at bounding box center [715, 24] width 6 height 8
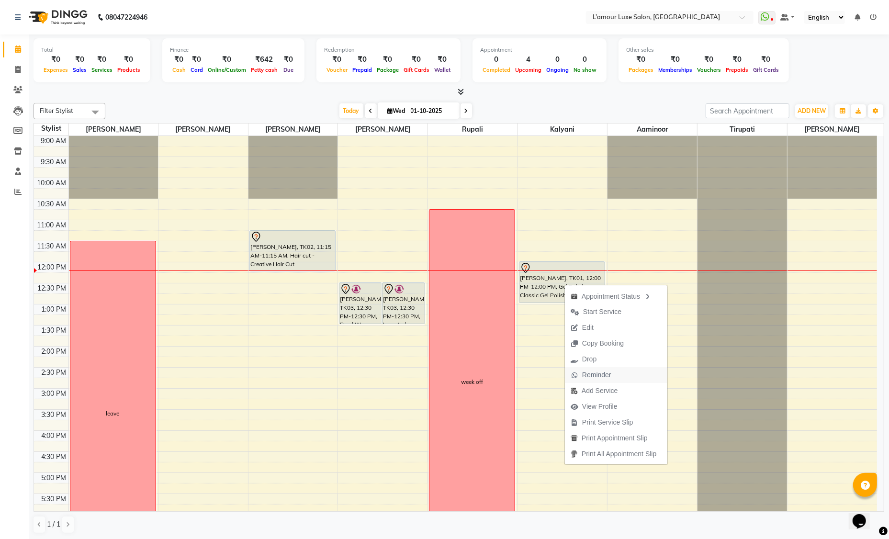
click at [604, 376] on span "Reminder" at bounding box center [596, 375] width 29 height 10
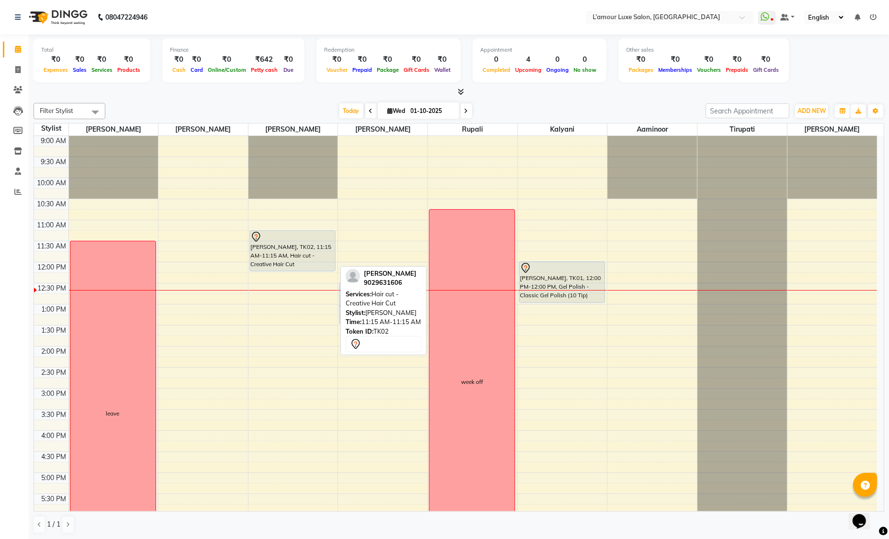
click at [298, 256] on div "[PERSON_NAME], TK02, 11:15 AM-11:15 AM, Hair cut - Creative Hair Cut" at bounding box center [292, 251] width 85 height 40
select select "7"
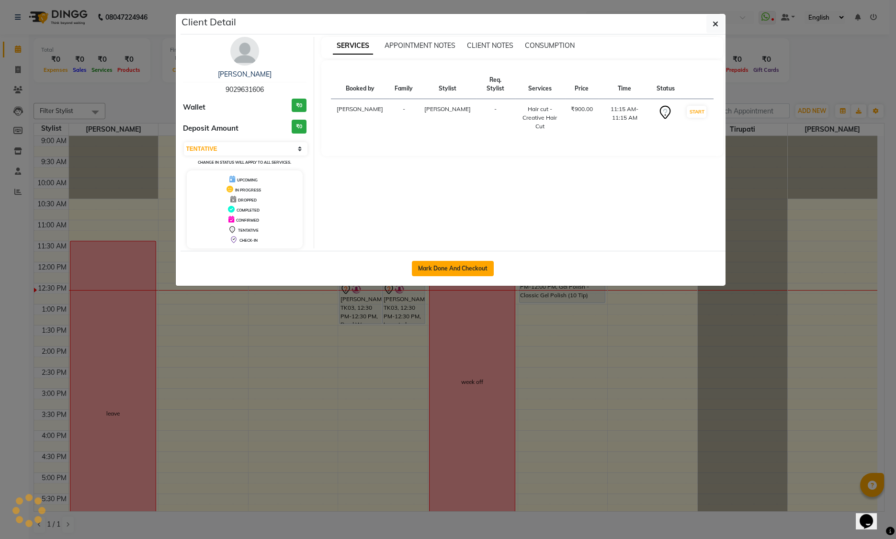
click at [450, 270] on button "Mark Done And Checkout" at bounding box center [453, 268] width 82 height 15
select select "service"
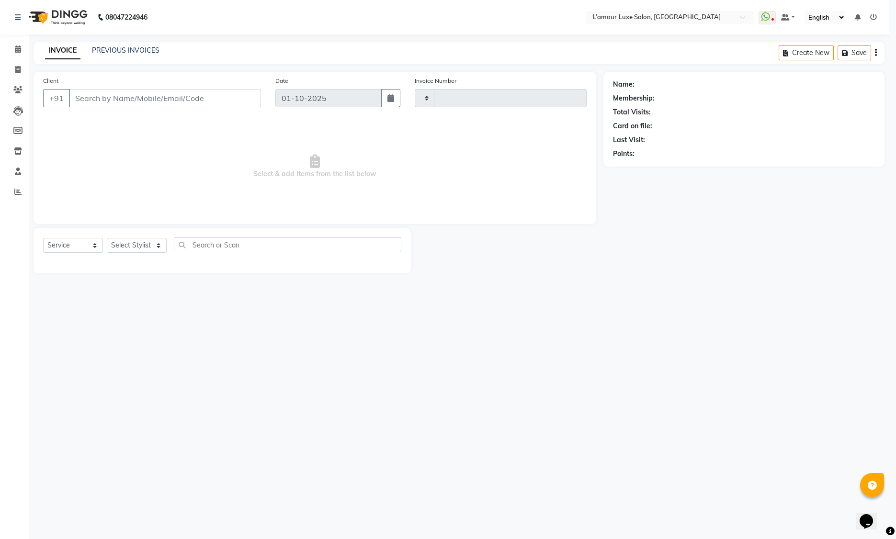
type input "1476"
select select "7325"
type input "9029631606"
select select "79012"
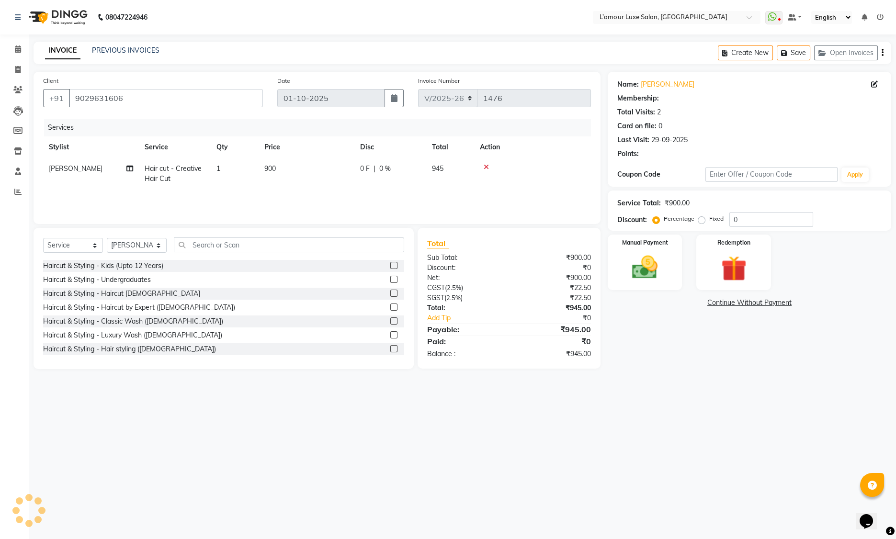
select select "1: Object"
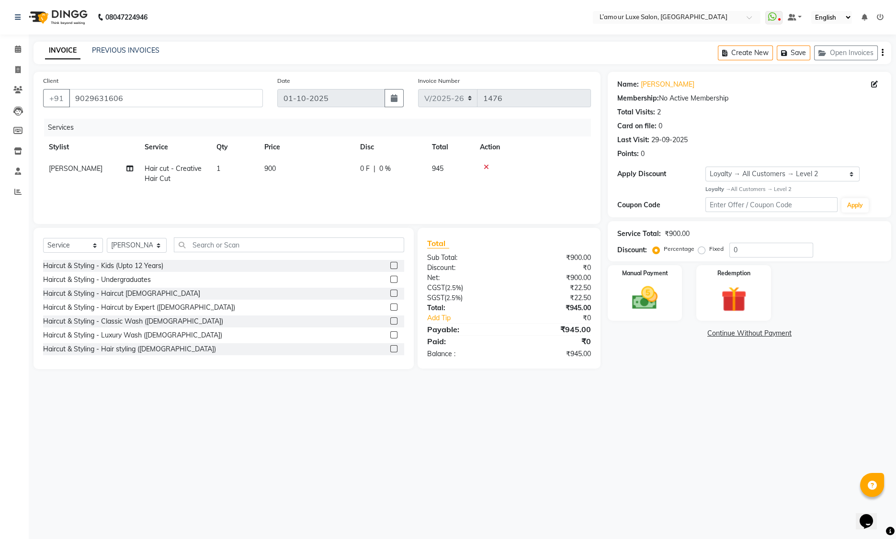
click at [573, 327] on div "₹945.00" at bounding box center [553, 329] width 89 height 11
click at [669, 291] on div "Manual Payment" at bounding box center [645, 293] width 78 height 58
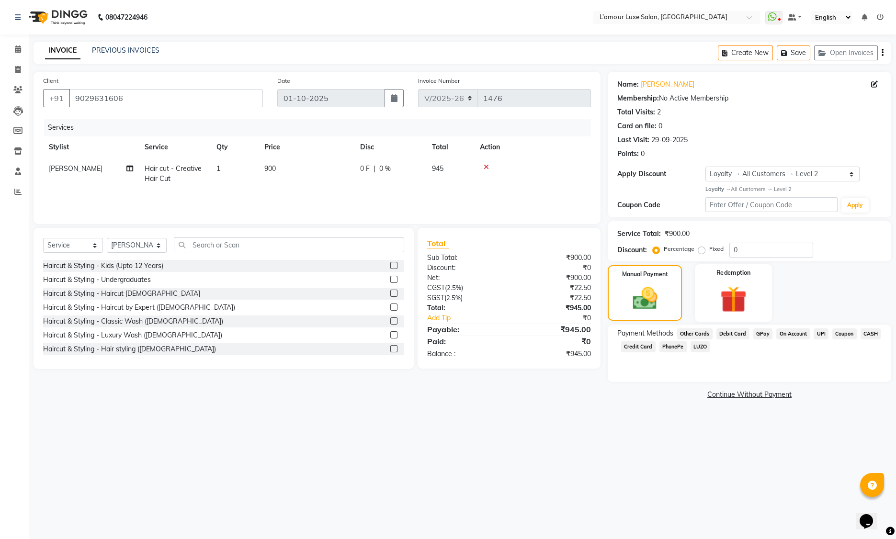
click at [728, 300] on img at bounding box center [733, 299] width 43 height 33
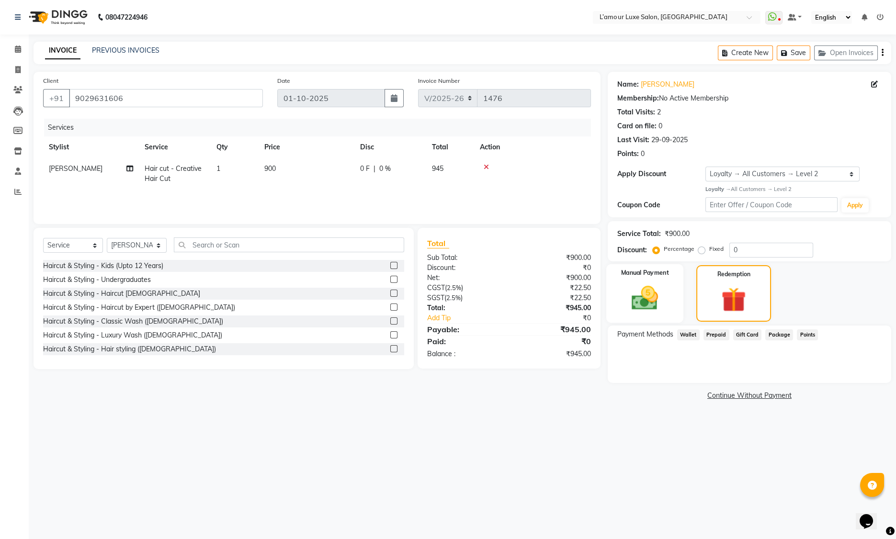
click at [639, 303] on img at bounding box center [644, 298] width 43 height 31
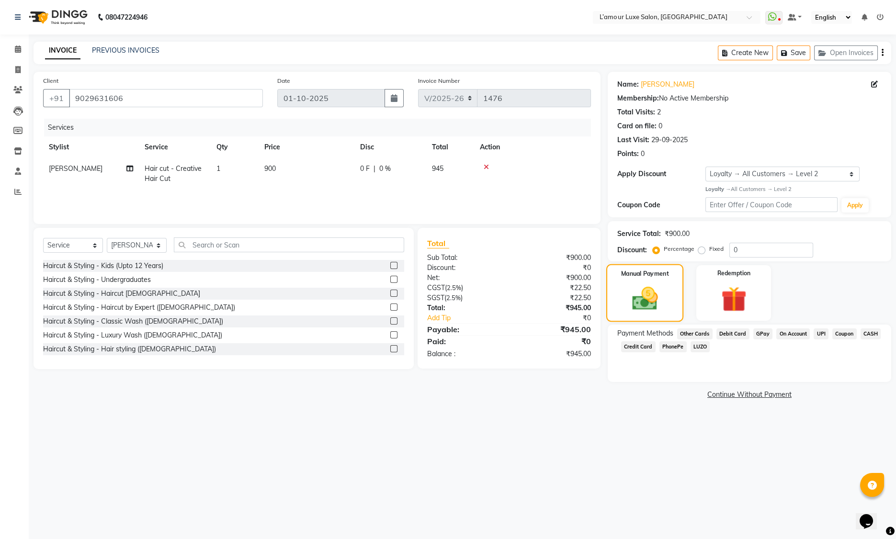
click at [641, 296] on img at bounding box center [645, 299] width 42 height 30
click at [863, 333] on span "CASH" at bounding box center [870, 333] width 21 height 11
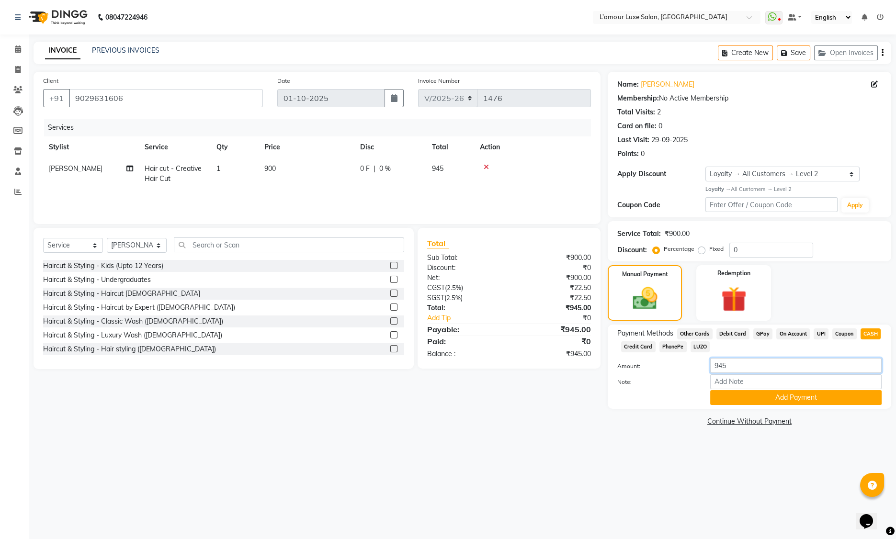
click at [733, 366] on input "945" at bounding box center [795, 365] width 171 height 15
type input "960"
click at [765, 398] on button "Add Payment" at bounding box center [795, 397] width 171 height 15
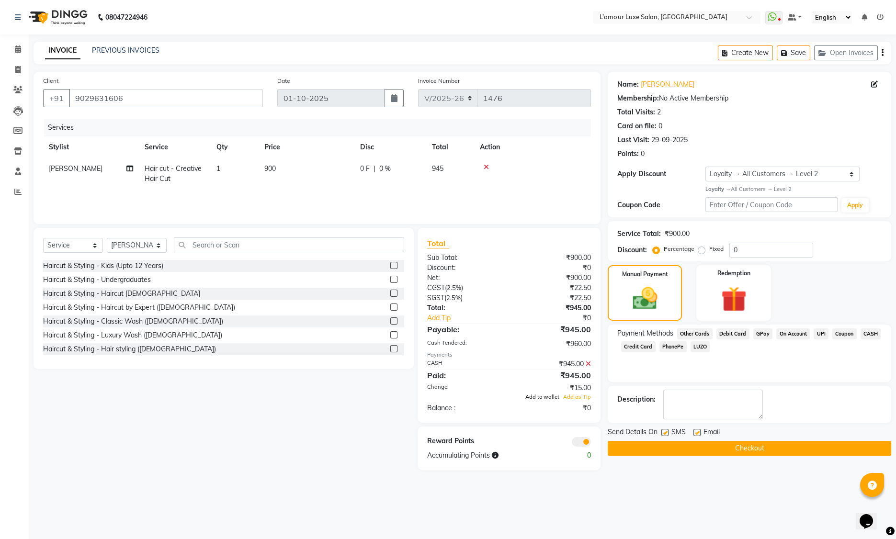
click at [544, 397] on span "Add to wallet" at bounding box center [542, 396] width 34 height 7
click at [714, 448] on button "Checkout" at bounding box center [748, 448] width 283 height 15
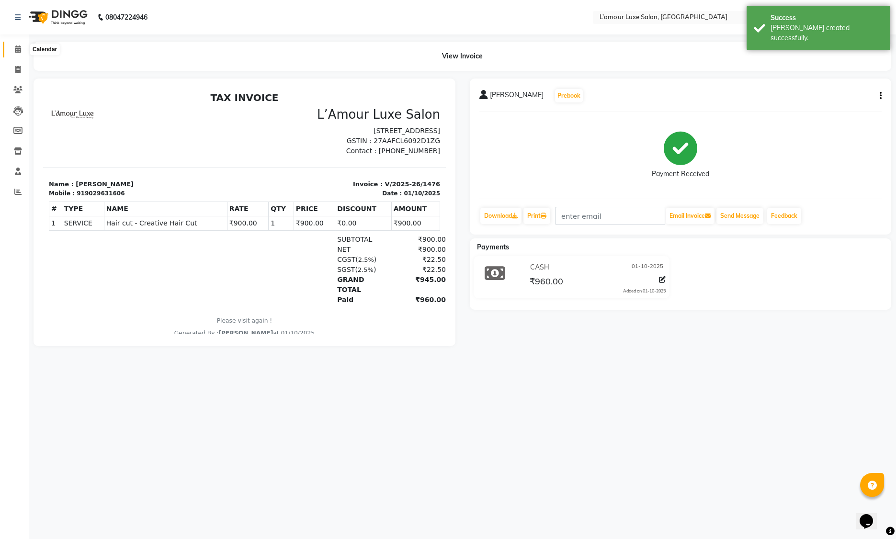
click at [15, 48] on icon at bounding box center [18, 48] width 6 height 7
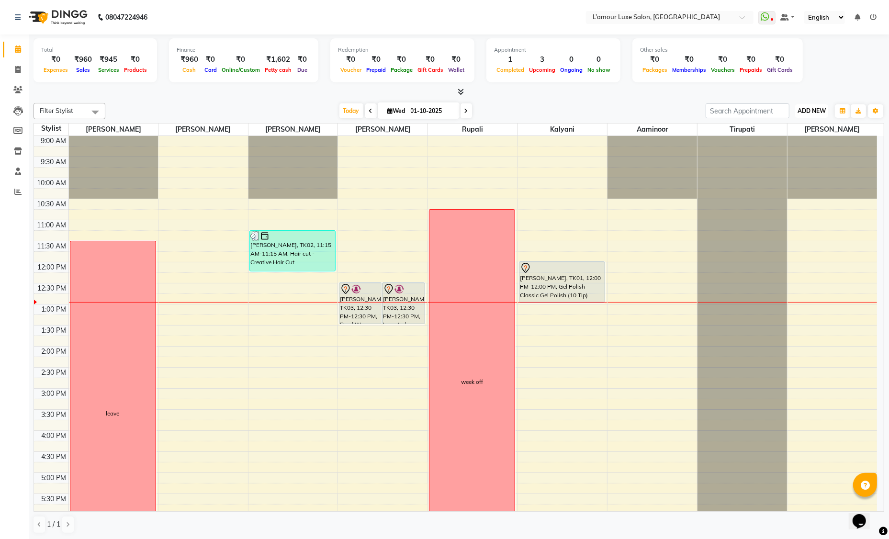
click at [815, 108] on span "ADD NEW" at bounding box center [811, 110] width 28 height 7
click at [790, 141] on link "Add Invoice" at bounding box center [790, 141] width 76 height 12
select select "service"
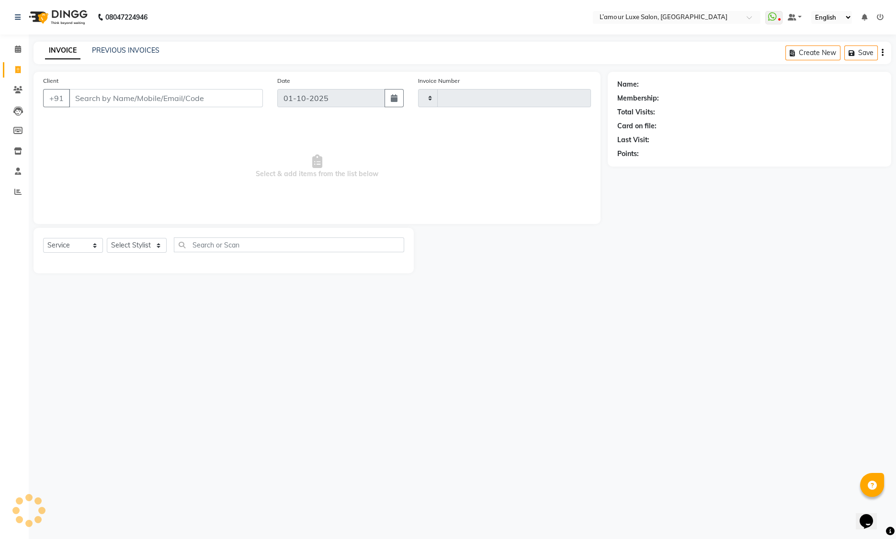
type input "1477"
select select "7325"
click at [139, 97] on input "Client" at bounding box center [166, 98] width 194 height 18
type input "9082920699"
click at [251, 98] on span "Add Client" at bounding box center [238, 98] width 38 height 10
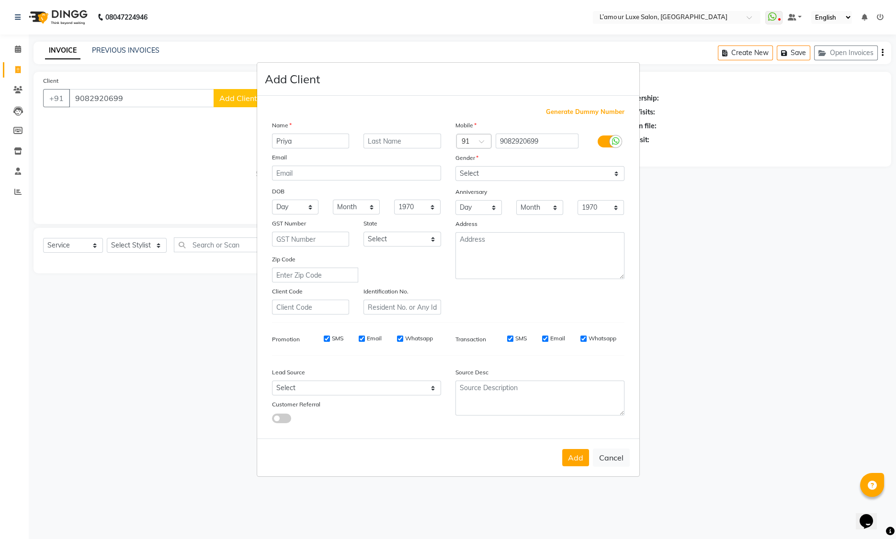
type input "Priya"
click at [471, 177] on select "Select Male Female Other Prefer Not To Say" at bounding box center [539, 173] width 169 height 15
select select "female"
click at [412, 190] on div "DOB" at bounding box center [356, 191] width 183 height 15
click at [576, 456] on button "Add" at bounding box center [575, 457] width 27 height 17
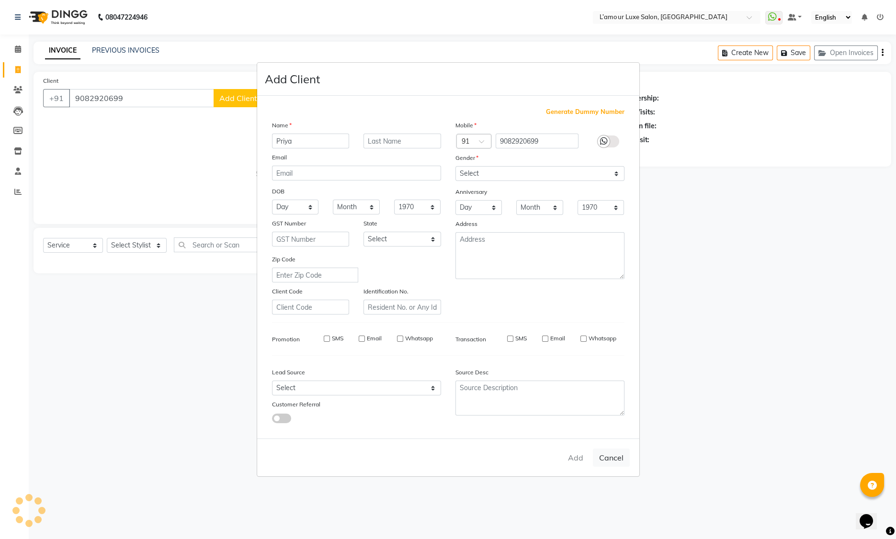
select select
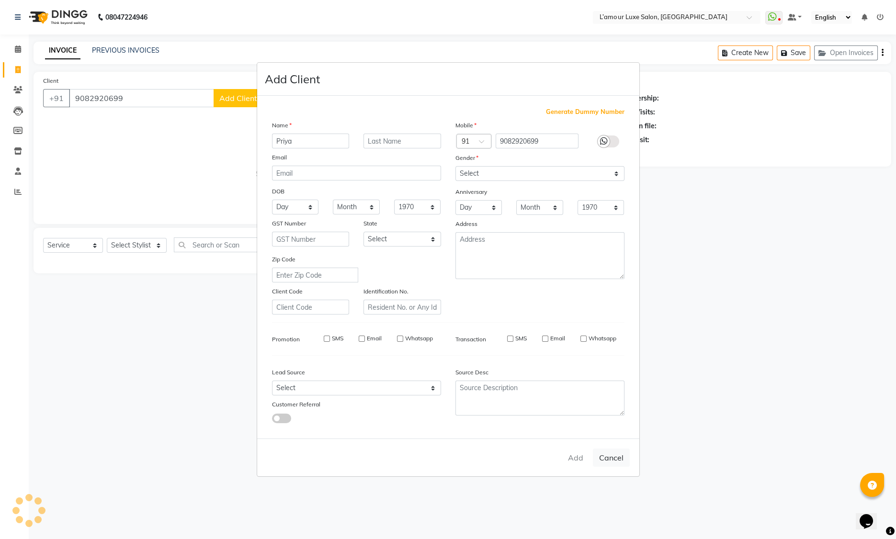
select select
checkbox input "false"
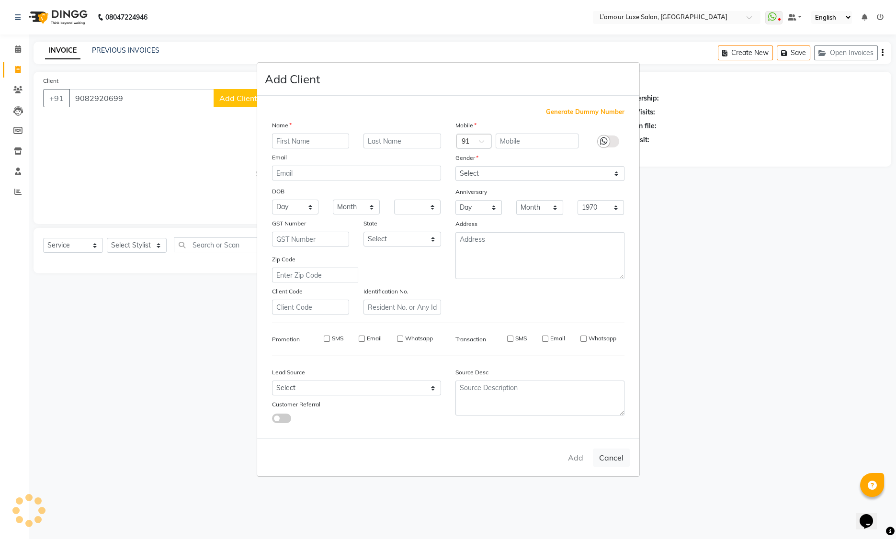
checkbox input "false"
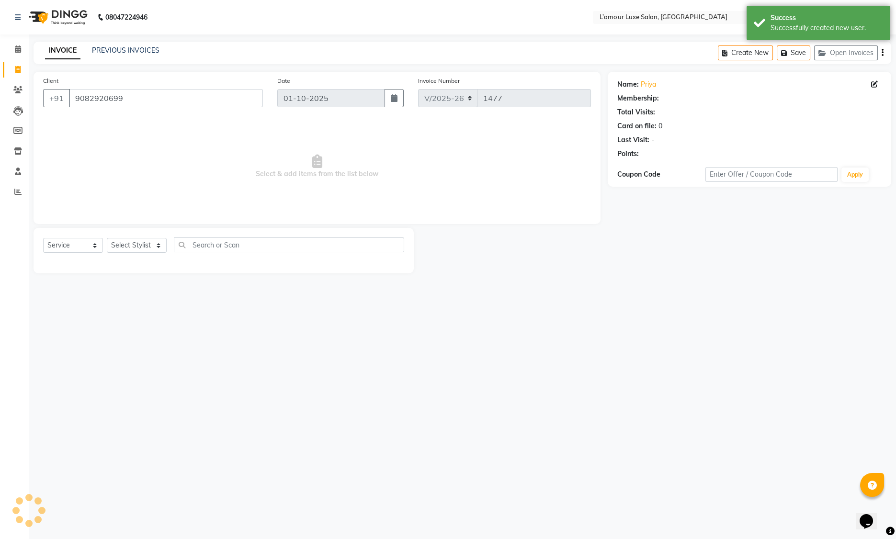
select select "1: Object"
click at [132, 245] on select "Select Stylist Aaminoor Anas Kalpesh Kalyani krutika Desai Ravi Thakor Rukshana…" at bounding box center [137, 245] width 60 height 15
select select "63033"
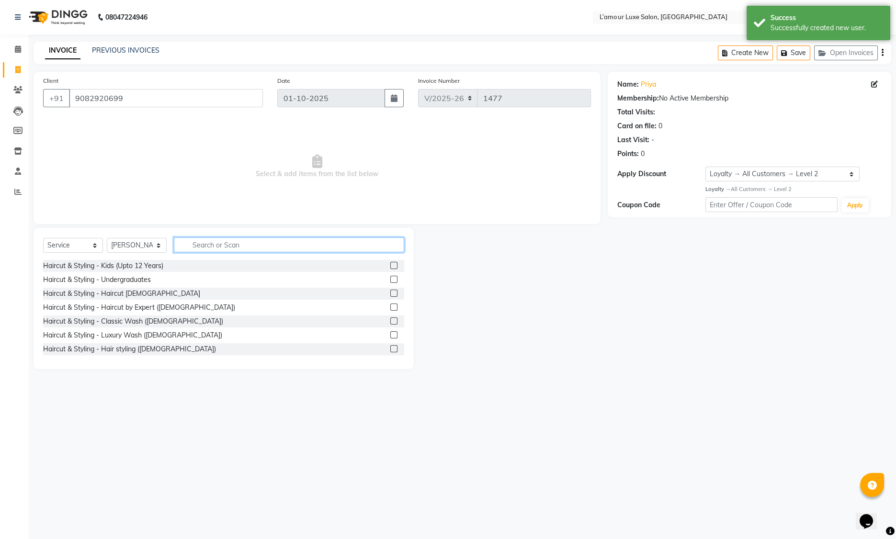
click at [199, 246] on input "text" at bounding box center [289, 244] width 230 height 15
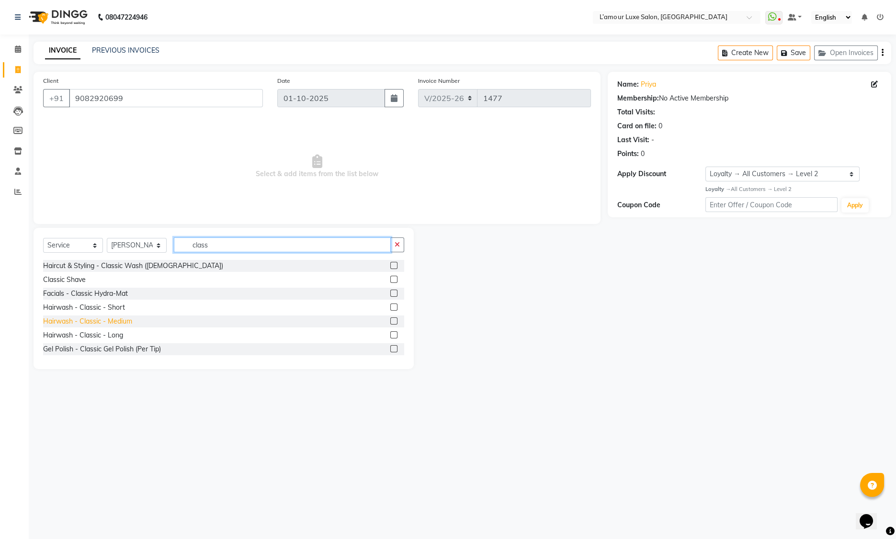
type input "class"
click at [115, 323] on div "Hairwash - Classic - Medium" at bounding box center [87, 321] width 89 height 10
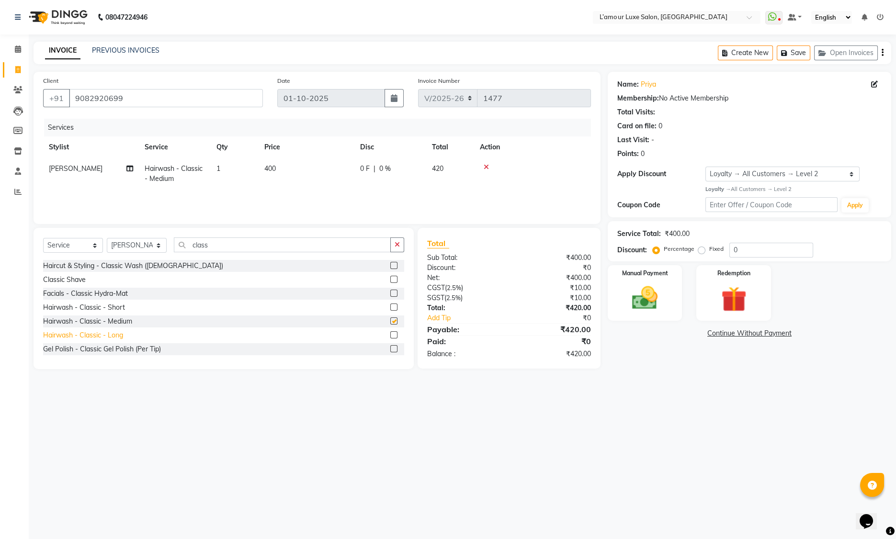
checkbox input "false"
click at [558, 158] on td at bounding box center [532, 174] width 117 height 32
click at [636, 296] on img at bounding box center [644, 298] width 43 height 31
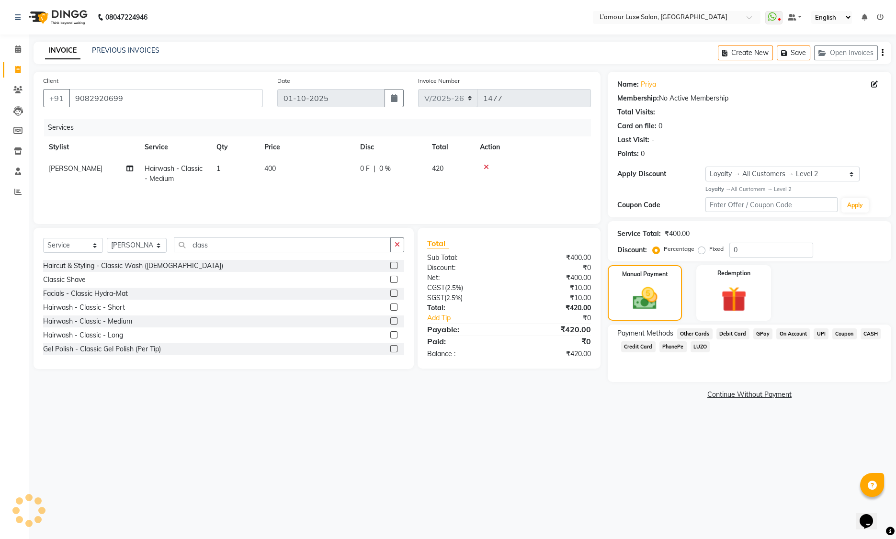
click at [764, 332] on span "GPay" at bounding box center [763, 333] width 20 height 11
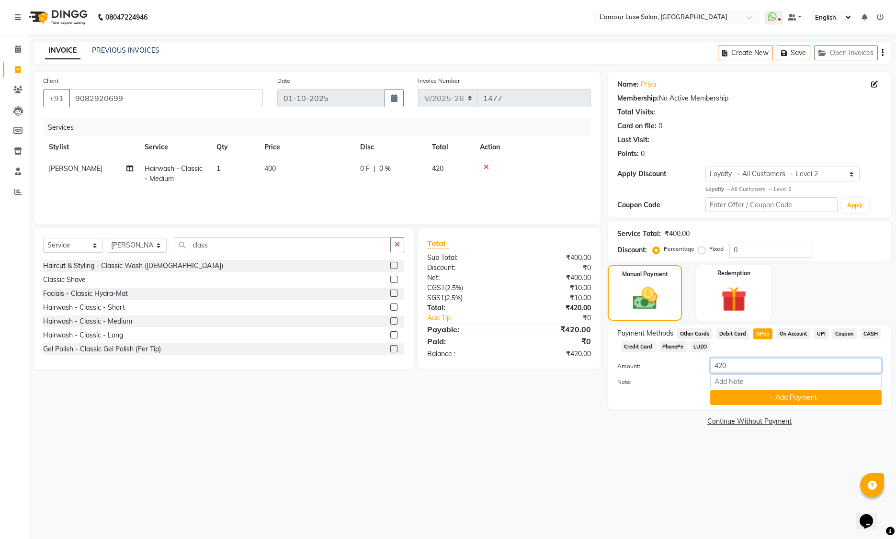
click at [746, 370] on input "420" at bounding box center [795, 365] width 171 height 15
type input "4"
type input "500"
click at [795, 400] on button "Add Payment" at bounding box center [795, 397] width 171 height 15
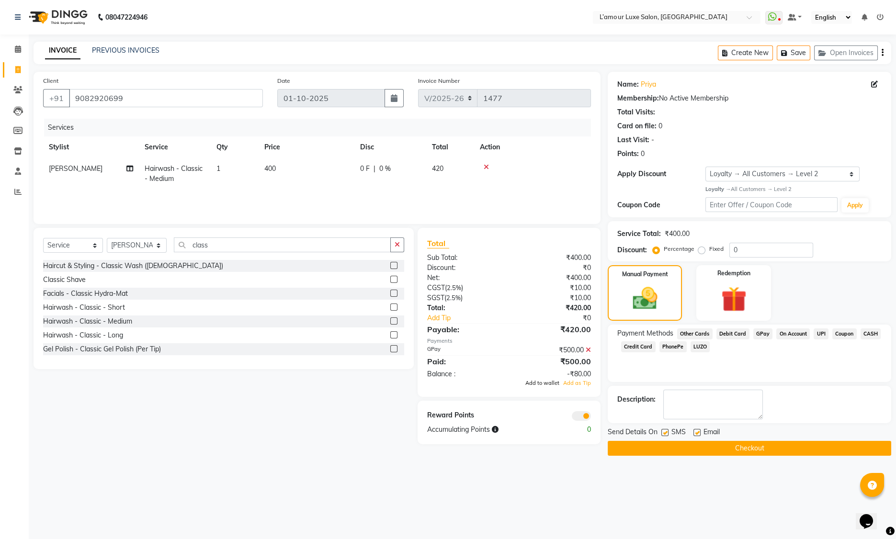
click at [541, 385] on span "Add to wallet" at bounding box center [542, 383] width 34 height 7
click at [734, 448] on button "Checkout" at bounding box center [748, 448] width 283 height 15
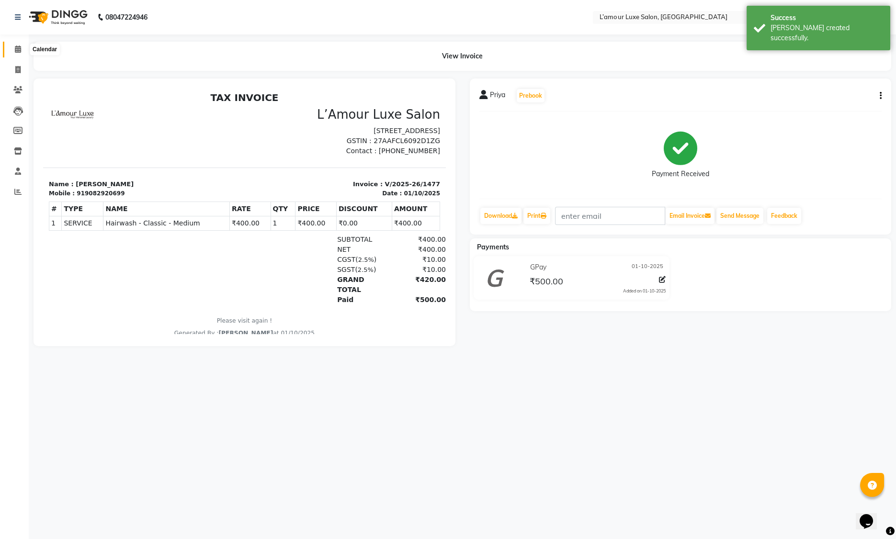
click at [16, 47] on icon at bounding box center [18, 48] width 6 height 7
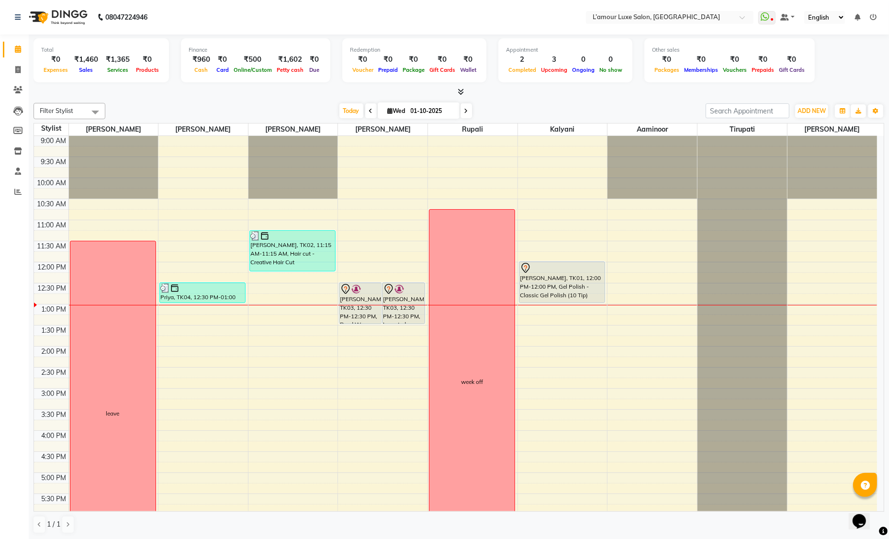
click at [490, 110] on div "Today Wed 01-10-2025" at bounding box center [405, 111] width 591 height 14
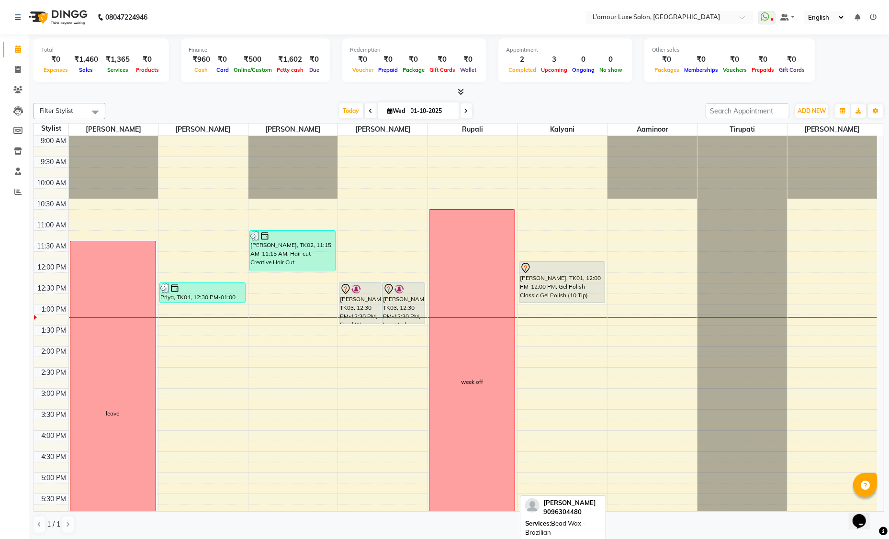
click at [363, 303] on div "Namrata Mahadik, TK03, 12:30 PM-12:30 PM, Bead Wax - Brazilian" at bounding box center [360, 303] width 42 height 41
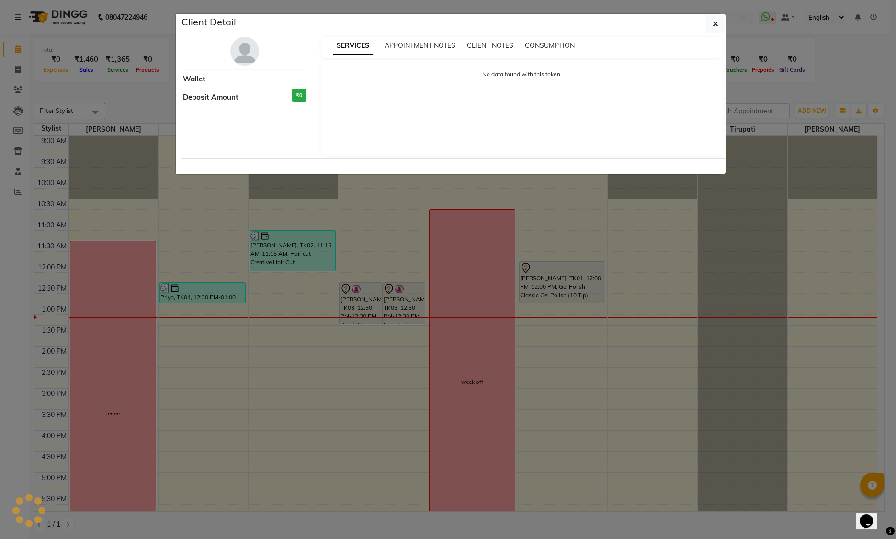
select select "7"
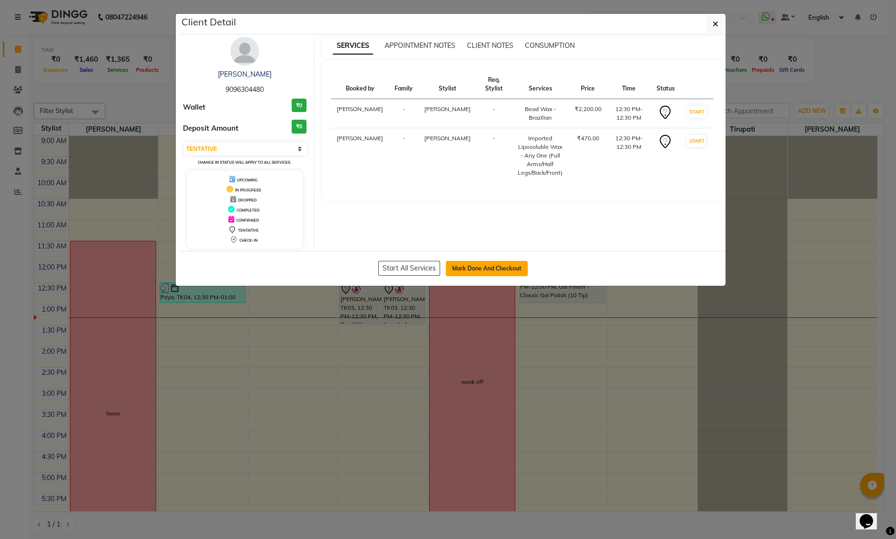
click at [506, 269] on button "Mark Done And Checkout" at bounding box center [487, 268] width 82 height 15
select select "service"
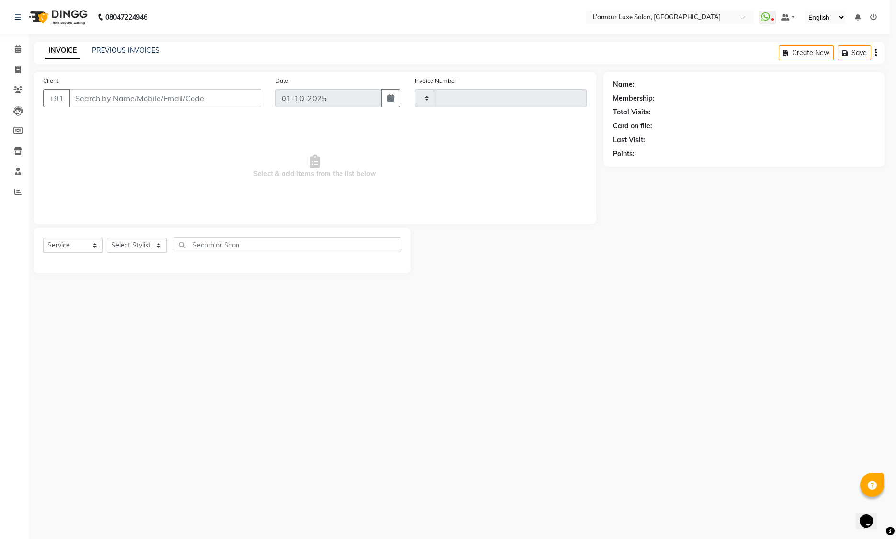
type input "1478"
select select "7325"
type input "9096304480"
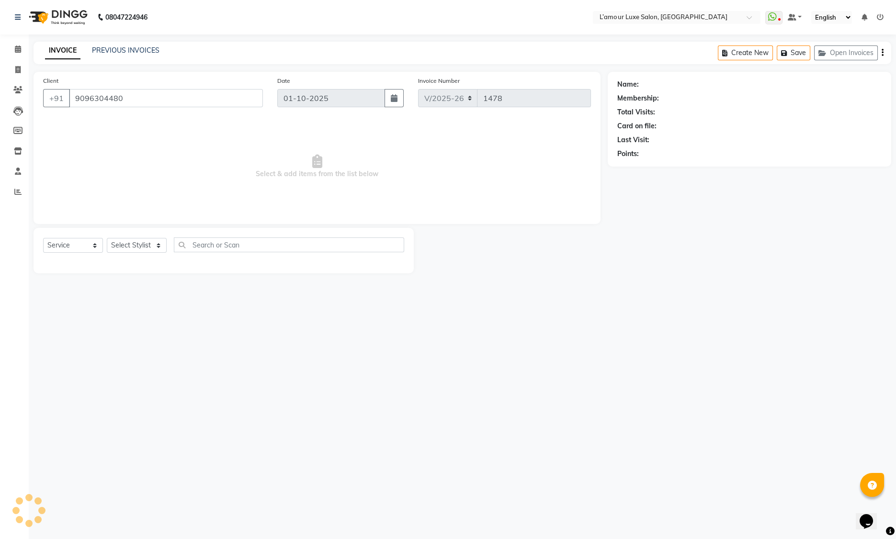
select select "62894"
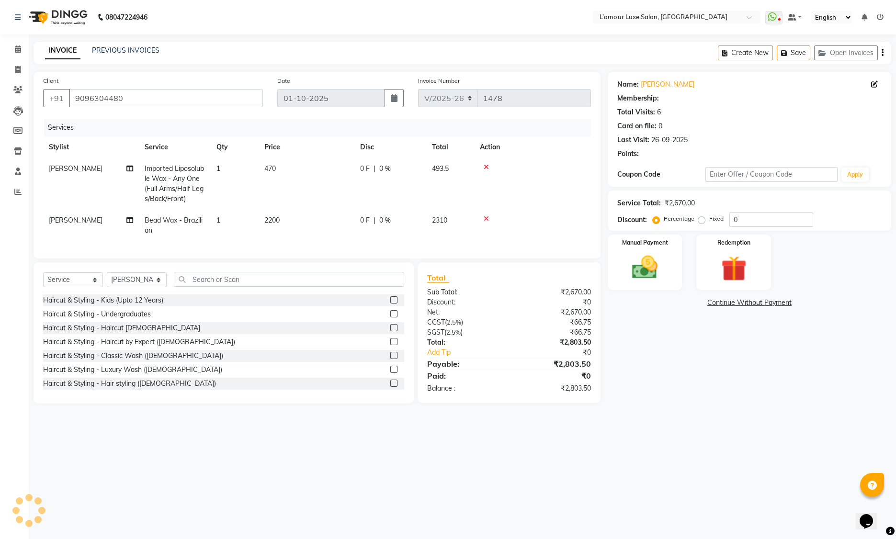
select select "1: Object"
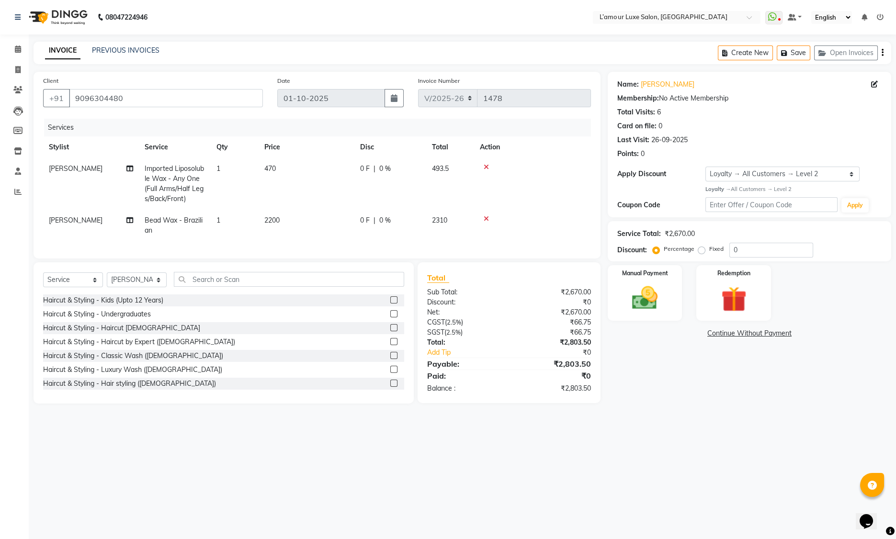
click at [573, 393] on div "₹2,803.50" at bounding box center [553, 388] width 89 height 10
click at [488, 269] on div "Total Sub Total: ₹2,670.00 Discount: ₹0 Net: ₹2,670.00 CGST ( 2.5% ) ₹66.75 SGS…" at bounding box center [508, 332] width 183 height 141
click at [773, 173] on select "Select Loyalty → All Customers → Level 2" at bounding box center [782, 174] width 154 height 15
click at [782, 131] on div "Name: Namrata Mahadik Membership: No Active Membership Total Visits: 6 Card on …" at bounding box center [749, 117] width 264 height 83
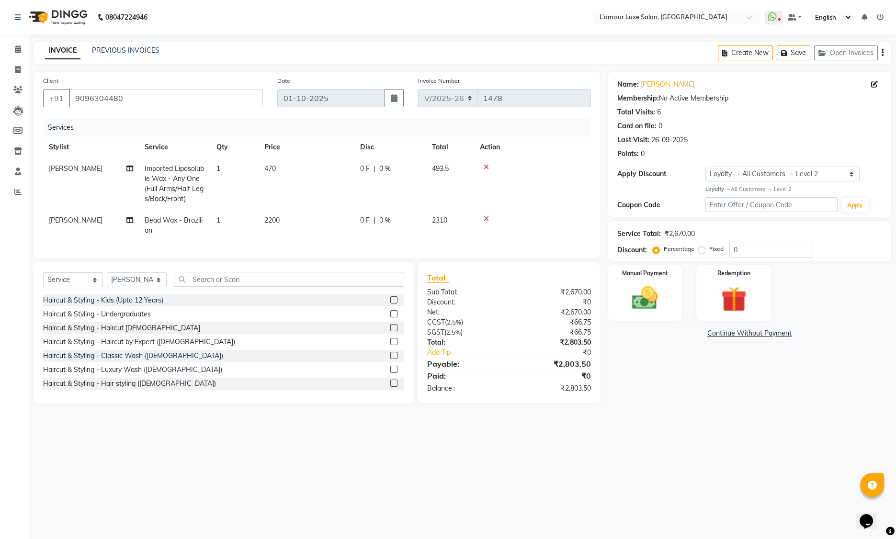
click at [658, 177] on div "Apply Discount" at bounding box center [661, 174] width 88 height 10
click at [659, 177] on div "Apply Discount" at bounding box center [661, 174] width 88 height 10
click at [729, 128] on div "Card on file: 0" at bounding box center [749, 126] width 264 height 10
click at [676, 138] on div "26-09-2025" at bounding box center [669, 140] width 36 height 10
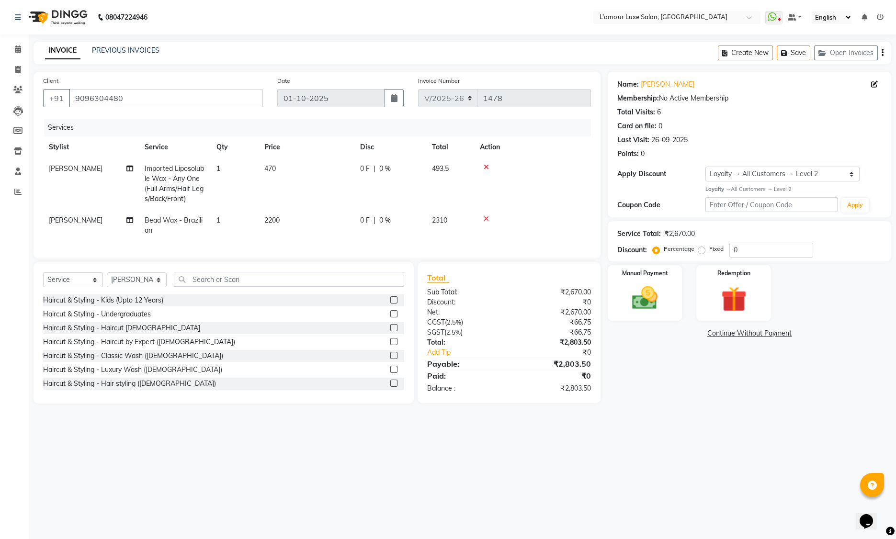
click at [780, 107] on div "Total Visits: 6" at bounding box center [749, 112] width 264 height 10
click at [658, 110] on div "6" at bounding box center [659, 112] width 4 height 10
drag, startPoint x: 658, startPoint y: 110, endPoint x: 710, endPoint y: 112, distance: 52.7
click at [659, 111] on div "6" at bounding box center [659, 112] width 4 height 10
click at [744, 112] on div "Total Visits: 6" at bounding box center [749, 112] width 264 height 10
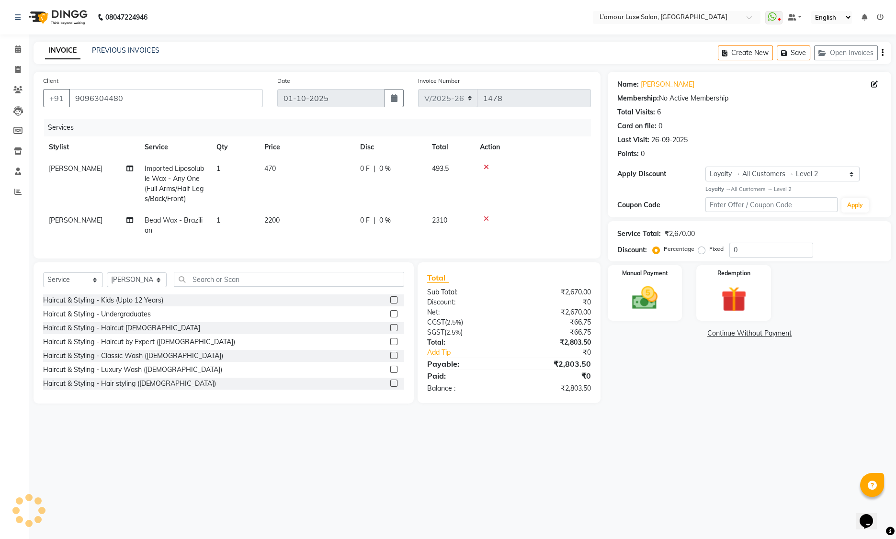
click at [658, 114] on div "6" at bounding box center [659, 112] width 4 height 10
click at [721, 119] on div "Name: Namrata Mahadik Membership: No Active Membership Total Visits: 6 Card on …" at bounding box center [749, 117] width 264 height 83
drag, startPoint x: 657, startPoint y: 111, endPoint x: 667, endPoint y: 113, distance: 9.9
click at [667, 113] on div "Total Visits: 6" at bounding box center [749, 112] width 264 height 10
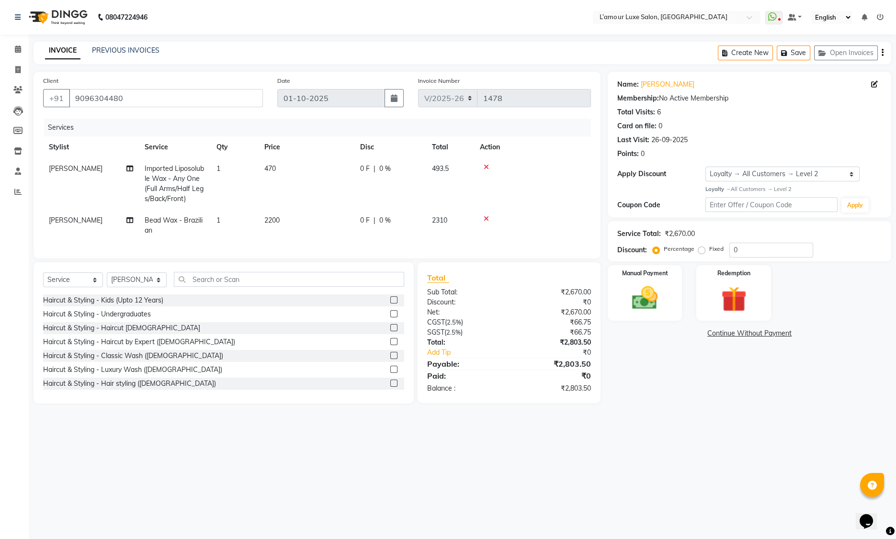
click at [670, 113] on div "Total Visits: 6" at bounding box center [749, 112] width 264 height 10
click at [648, 111] on div "Total Visits:" at bounding box center [636, 112] width 38 height 10
click at [696, 114] on div "Total Visits: 6" at bounding box center [749, 112] width 264 height 10
click at [574, 393] on div "₹2,803.50" at bounding box center [553, 388] width 89 height 10
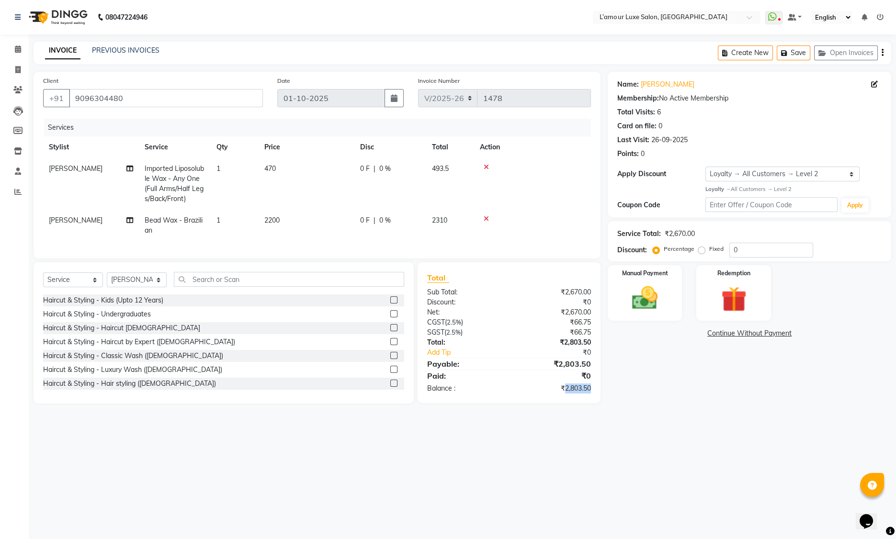
click at [574, 393] on div "₹2,803.50" at bounding box center [553, 388] width 89 height 10
click at [646, 410] on main "INVOICE PREVIOUS INVOICES Create New Save Open Invoices Client +91 9096304480 D…" at bounding box center [462, 230] width 867 height 376
click at [519, 358] on link "Add Tip" at bounding box center [472, 352] width 104 height 10
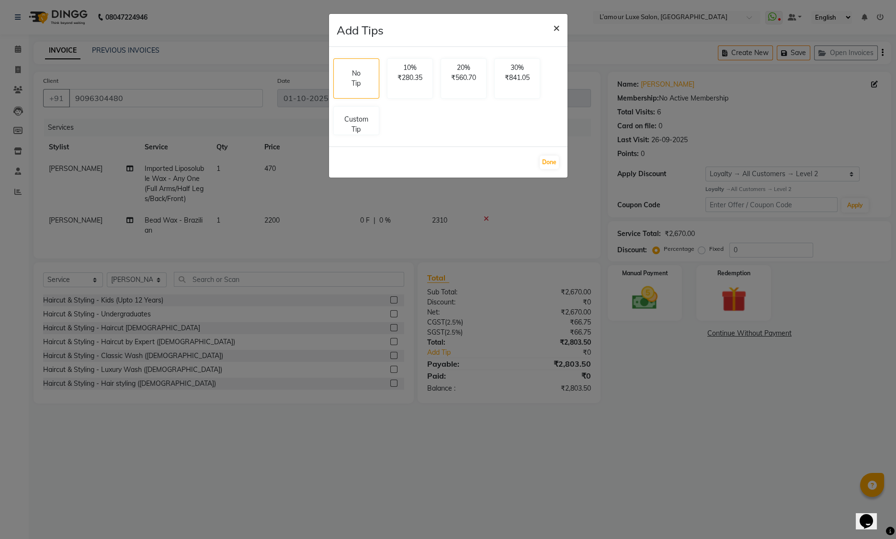
click at [550, 30] on button "×" at bounding box center [556, 27] width 22 height 27
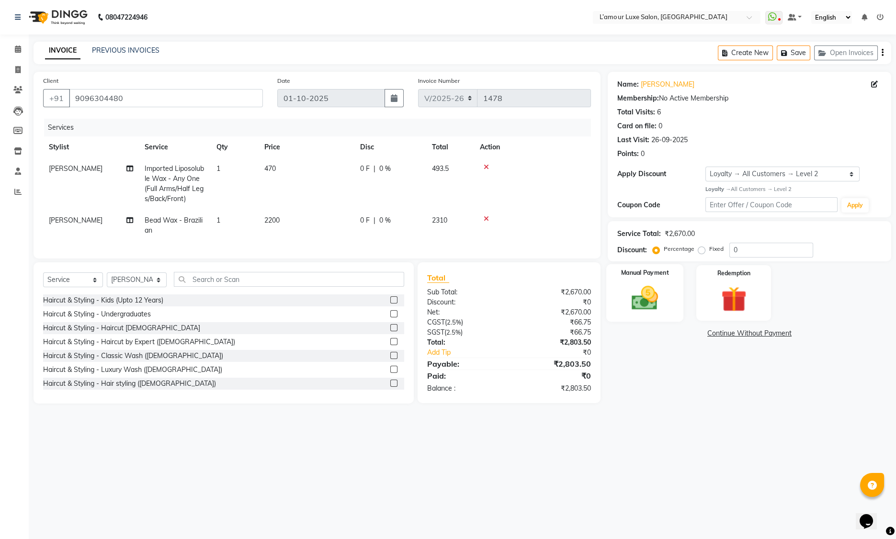
click at [633, 297] on img at bounding box center [644, 298] width 43 height 31
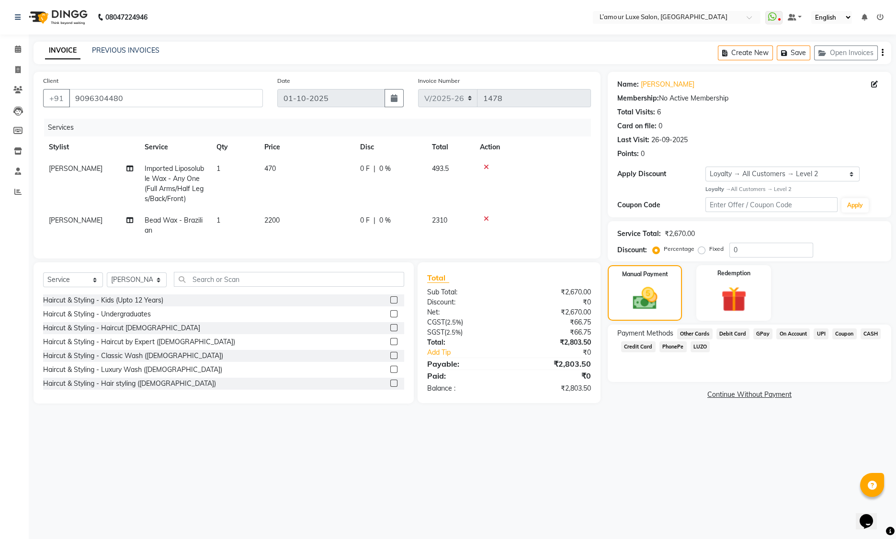
click at [734, 336] on span "Debit Card" at bounding box center [732, 333] width 33 height 11
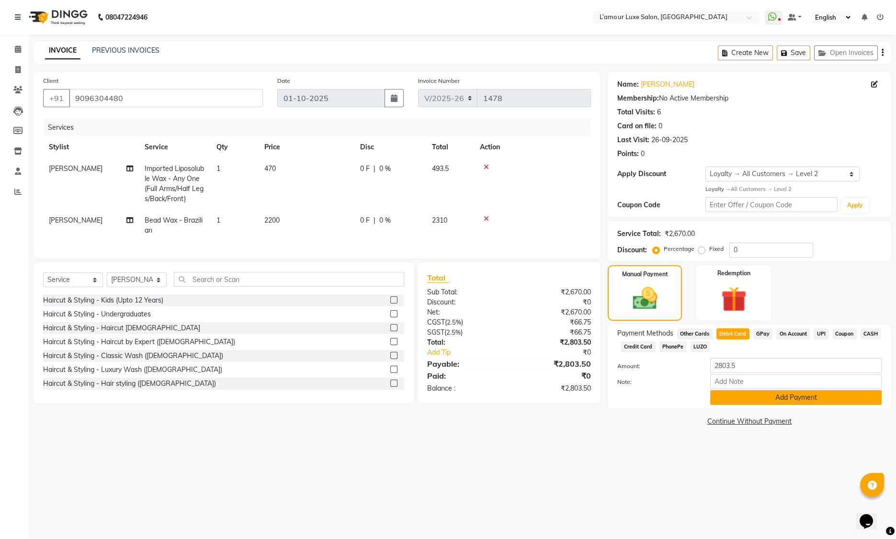
click at [777, 400] on button "Add Payment" at bounding box center [795, 397] width 171 height 15
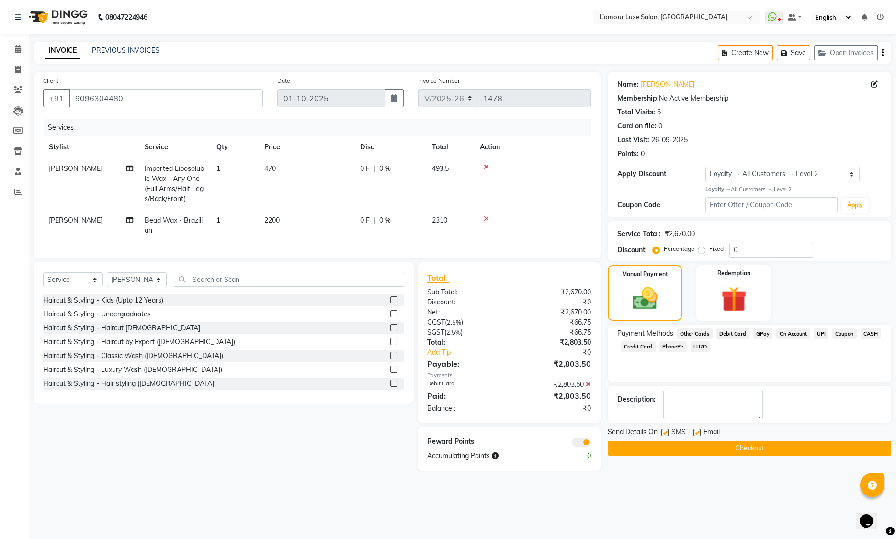
click at [752, 448] on button "Checkout" at bounding box center [748, 448] width 283 height 15
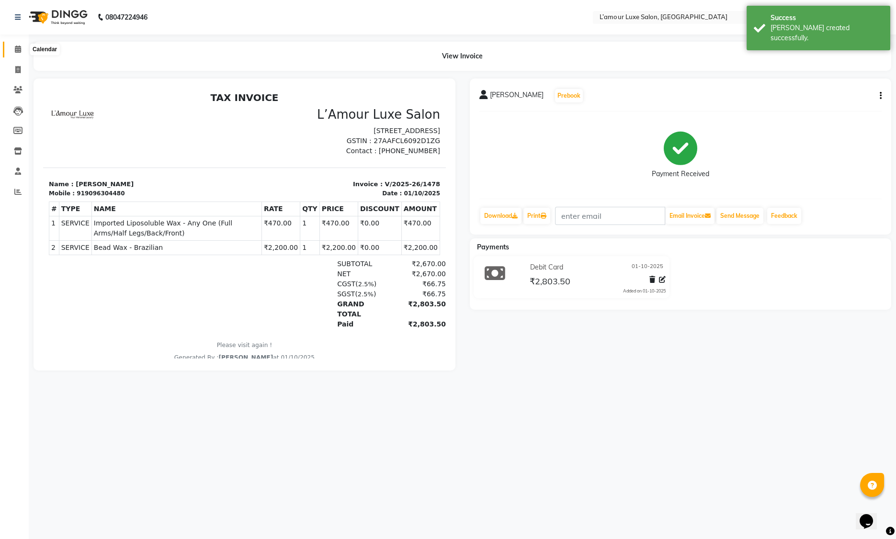
drag, startPoint x: 17, startPoint y: 47, endPoint x: 25, endPoint y: 60, distance: 15.0
click at [17, 47] on icon at bounding box center [18, 48] width 6 height 7
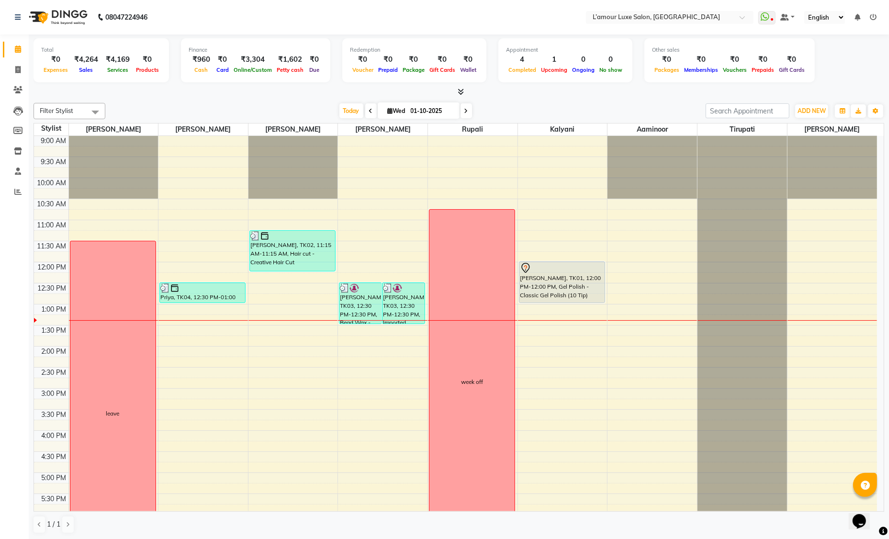
click at [274, 350] on div "9:00 AM 9:30 AM 10:00 AM 10:30 AM 11:00 AM 11:30 AM 12:00 PM 12:30 PM 1:00 PM 1…" at bounding box center [455, 409] width 843 height 547
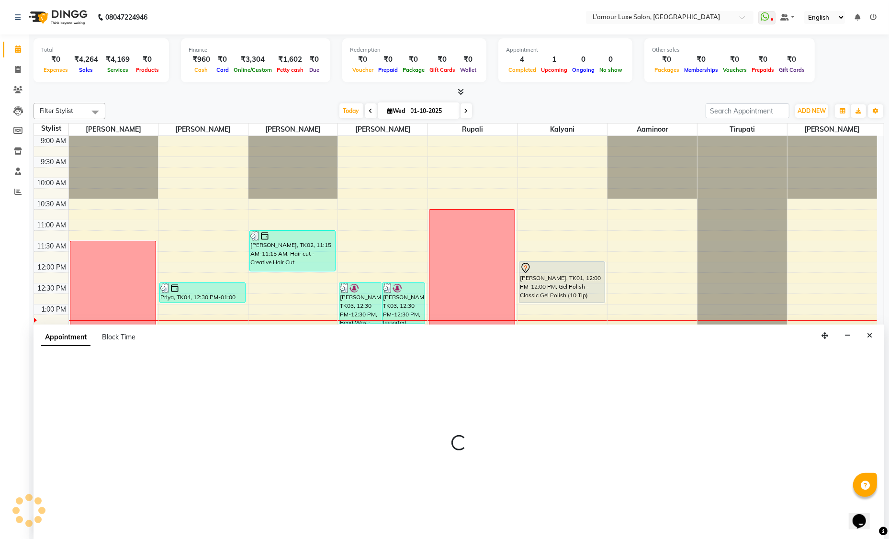
select select "79012"
select select "840"
select select "tentative"
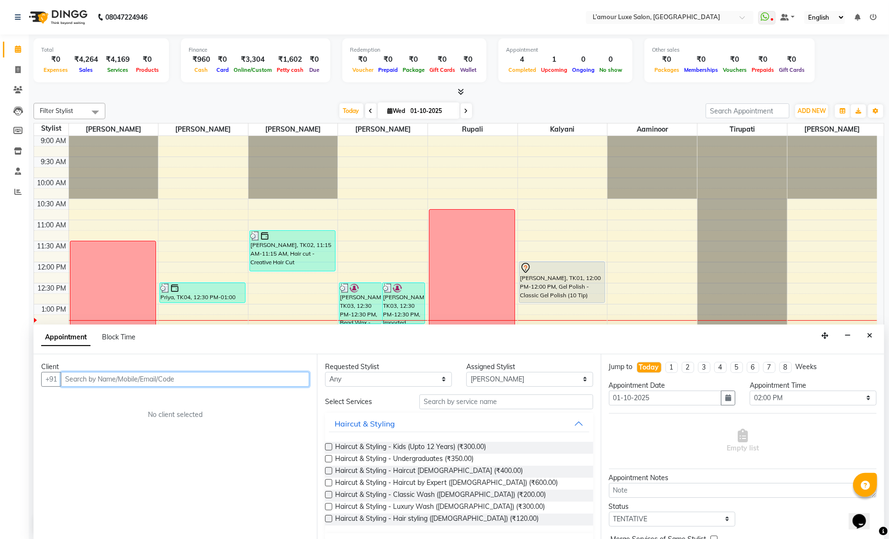
click at [163, 381] on input "text" at bounding box center [185, 379] width 248 height 15
click at [143, 396] on ngb-highlight "9810784527" at bounding box center [161, 400] width 48 height 10
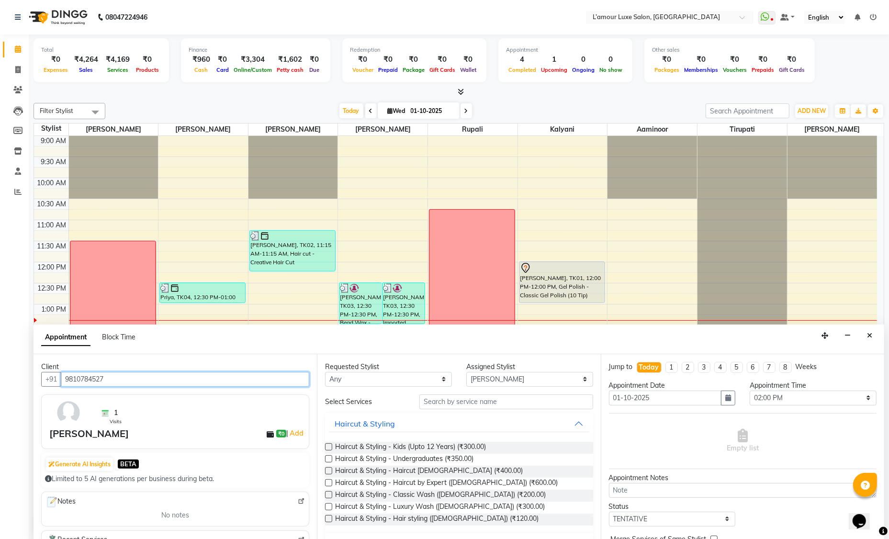
type input "9810784527"
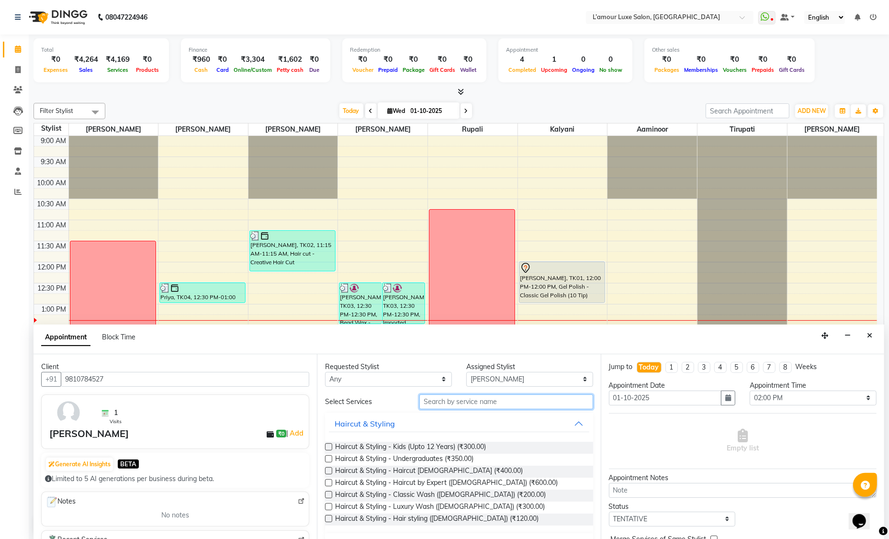
click at [460, 403] on input "text" at bounding box center [506, 401] width 174 height 15
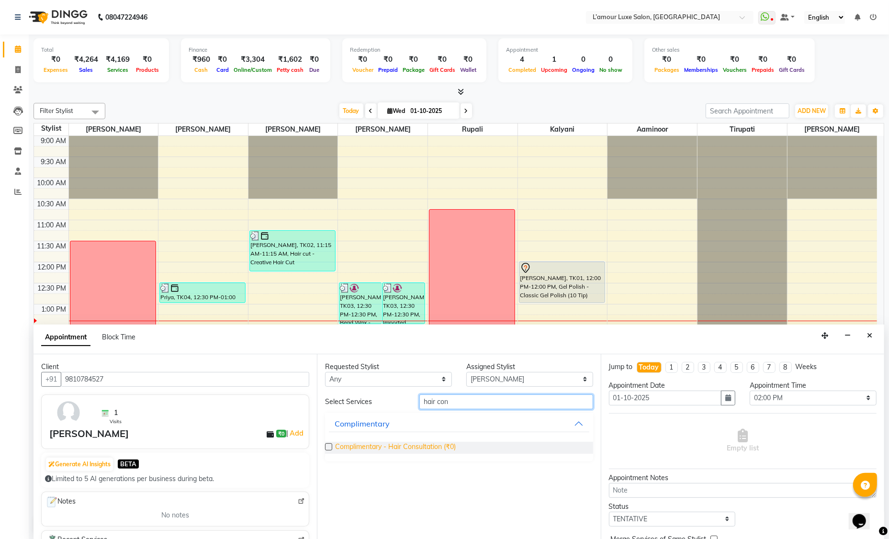
type input "hair con"
click at [437, 445] on span "Complimentary - Hair Consultation (₹0)" at bounding box center [395, 448] width 121 height 12
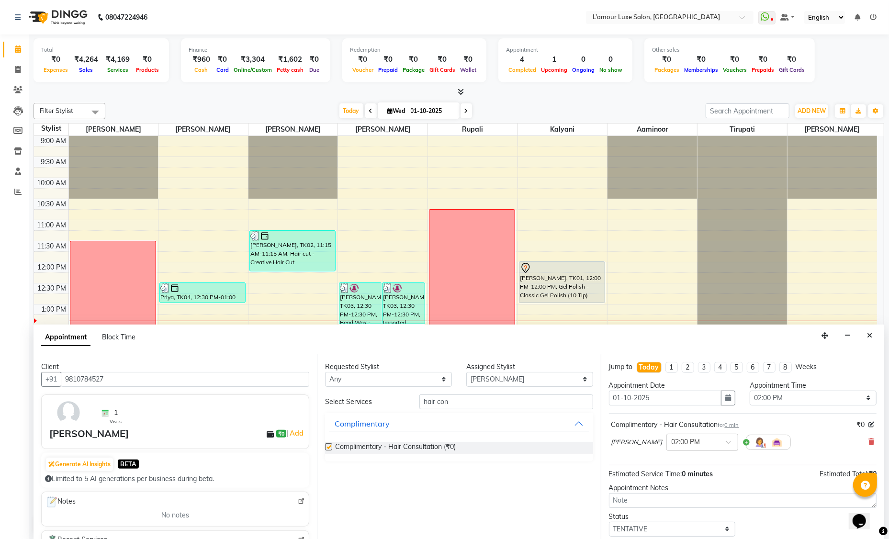
checkbox input "false"
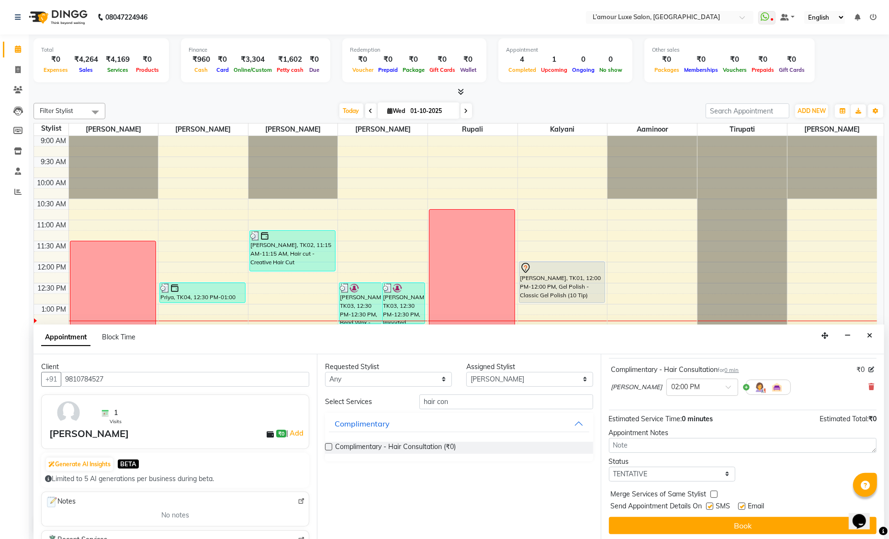
scroll to position [55, 0]
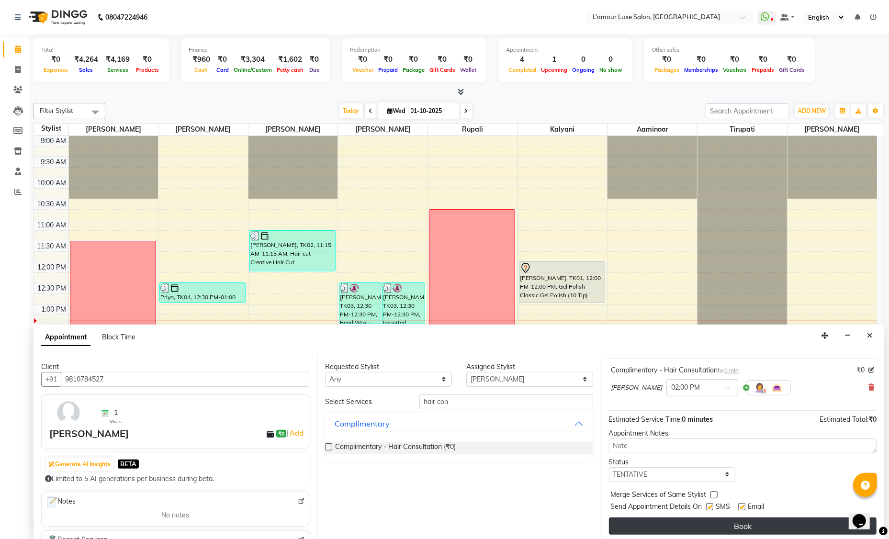
click at [781, 519] on button "Book" at bounding box center [743, 525] width 268 height 17
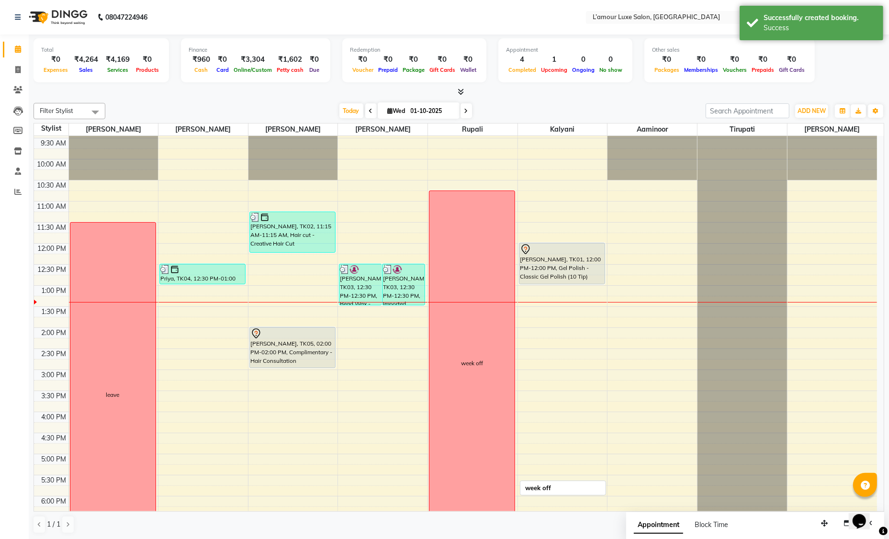
scroll to position [0, 0]
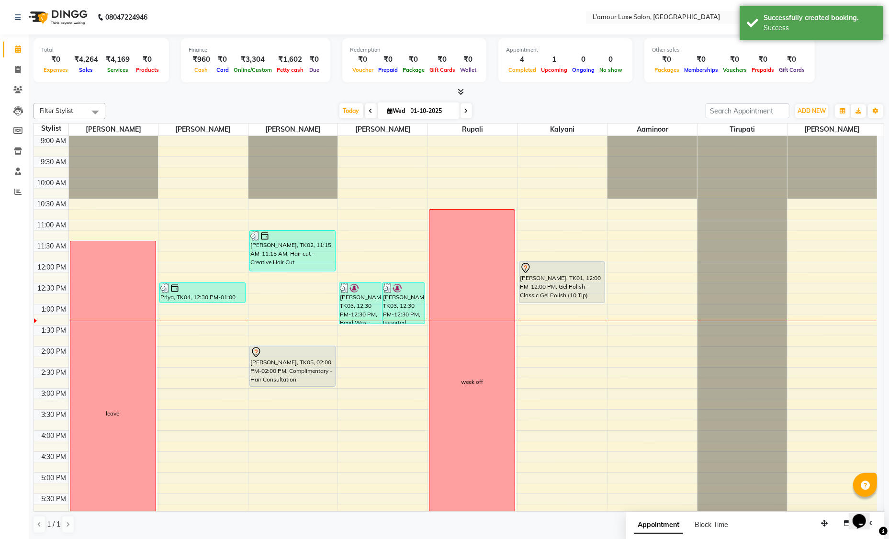
click at [461, 94] on icon at bounding box center [461, 91] width 6 height 7
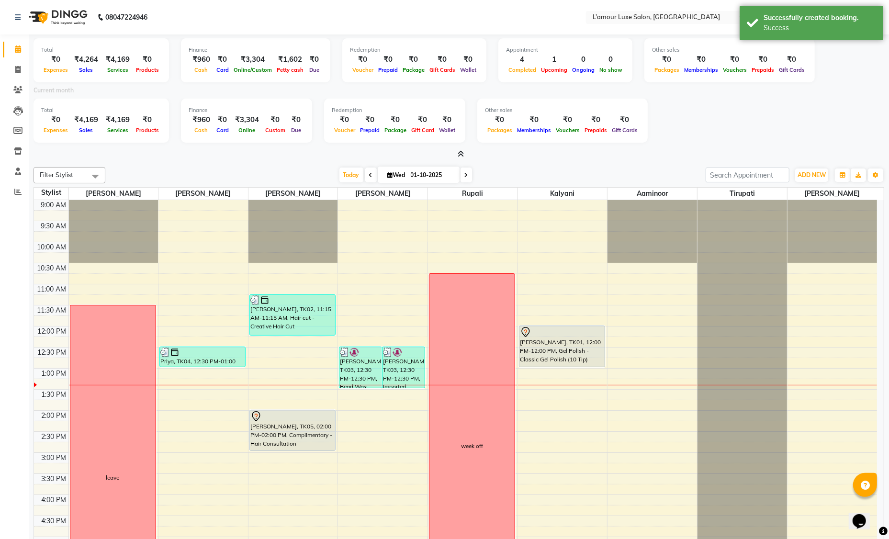
click at [461, 151] on icon at bounding box center [461, 153] width 6 height 7
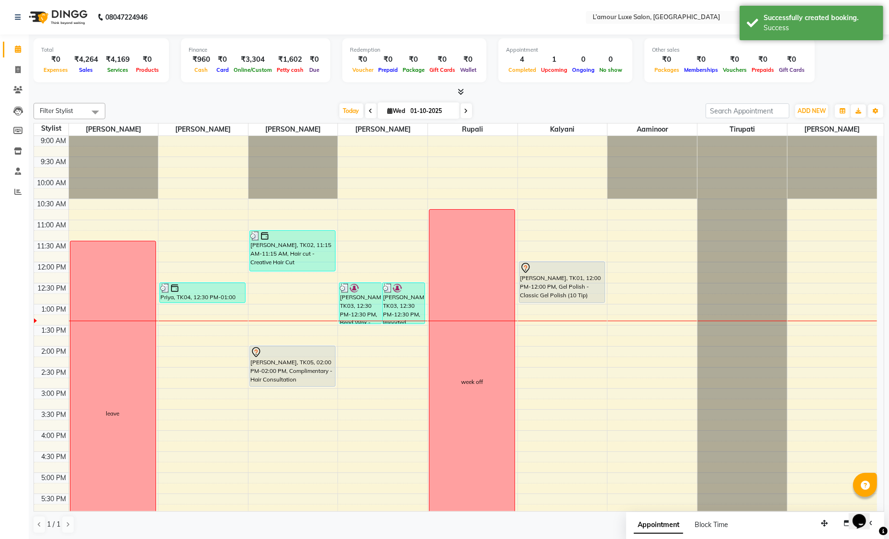
click at [553, 115] on div "Today Wed 01-10-2025" at bounding box center [405, 111] width 591 height 14
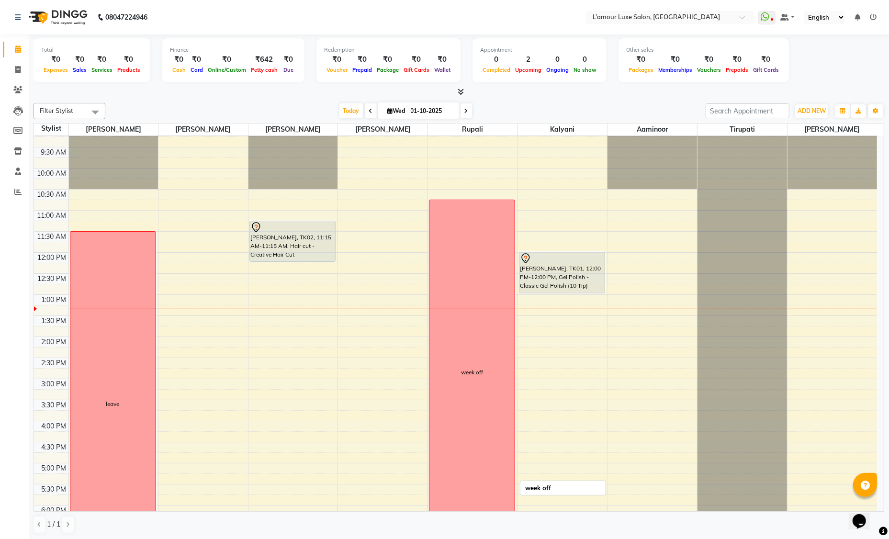
scroll to position [15, 0]
